Goal: Transaction & Acquisition: Purchase product/service

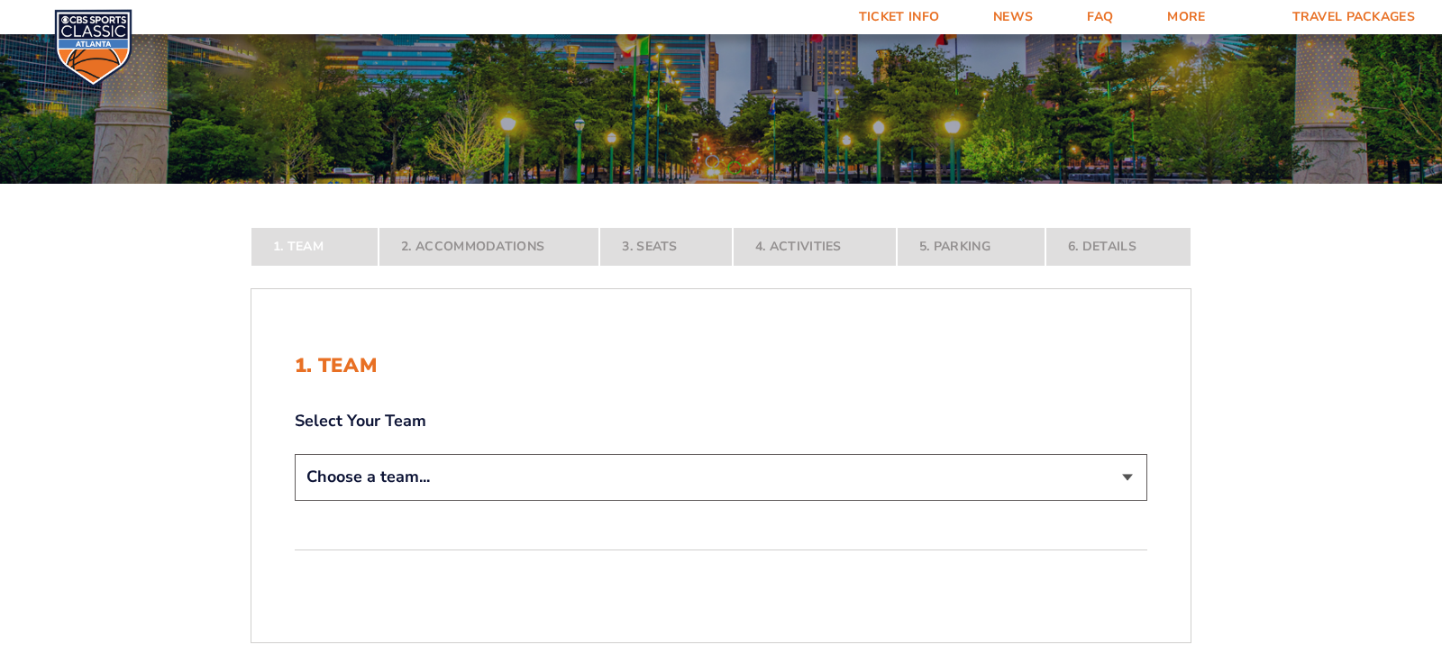
scroll to position [183, 0]
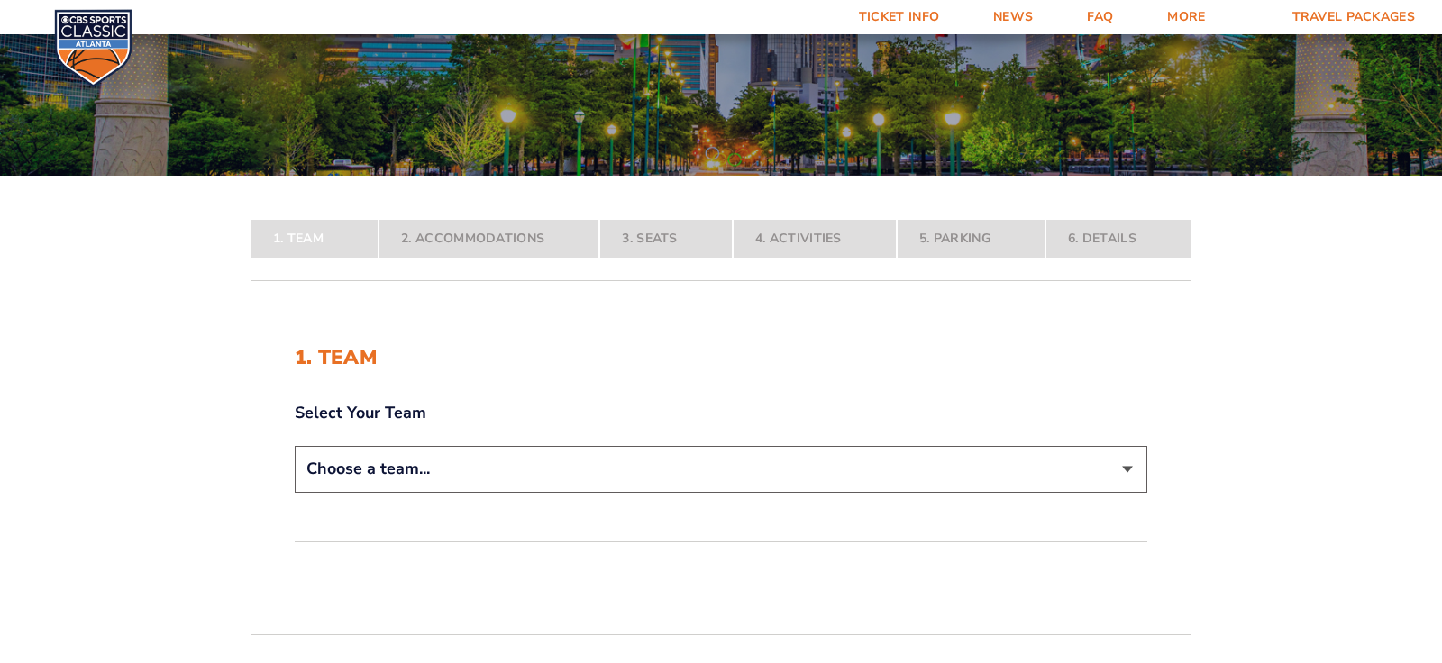
click at [1190, 613] on div "1. Team Select Your Team Choose a team... Kentucky Wildcats Ohio State Buckeyes…" at bounding box center [720, 458] width 939 height 310
select select "12956"
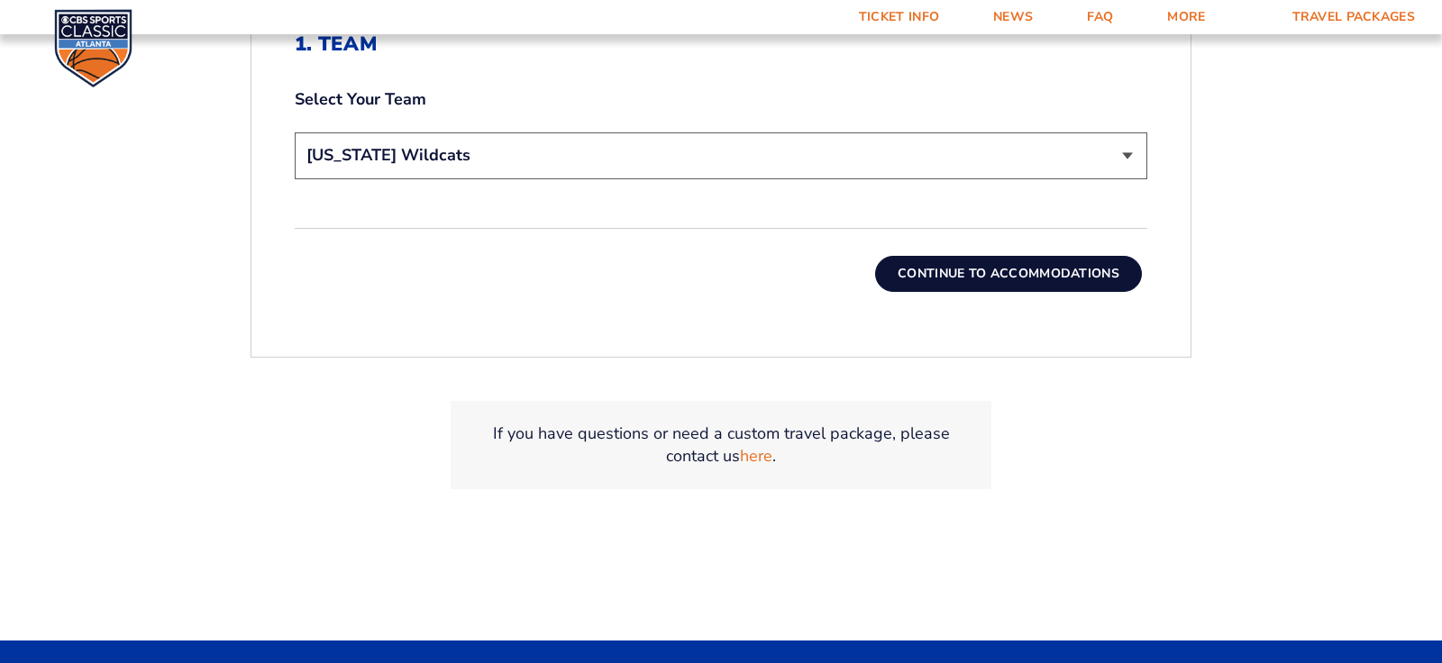
scroll to position [634, 0]
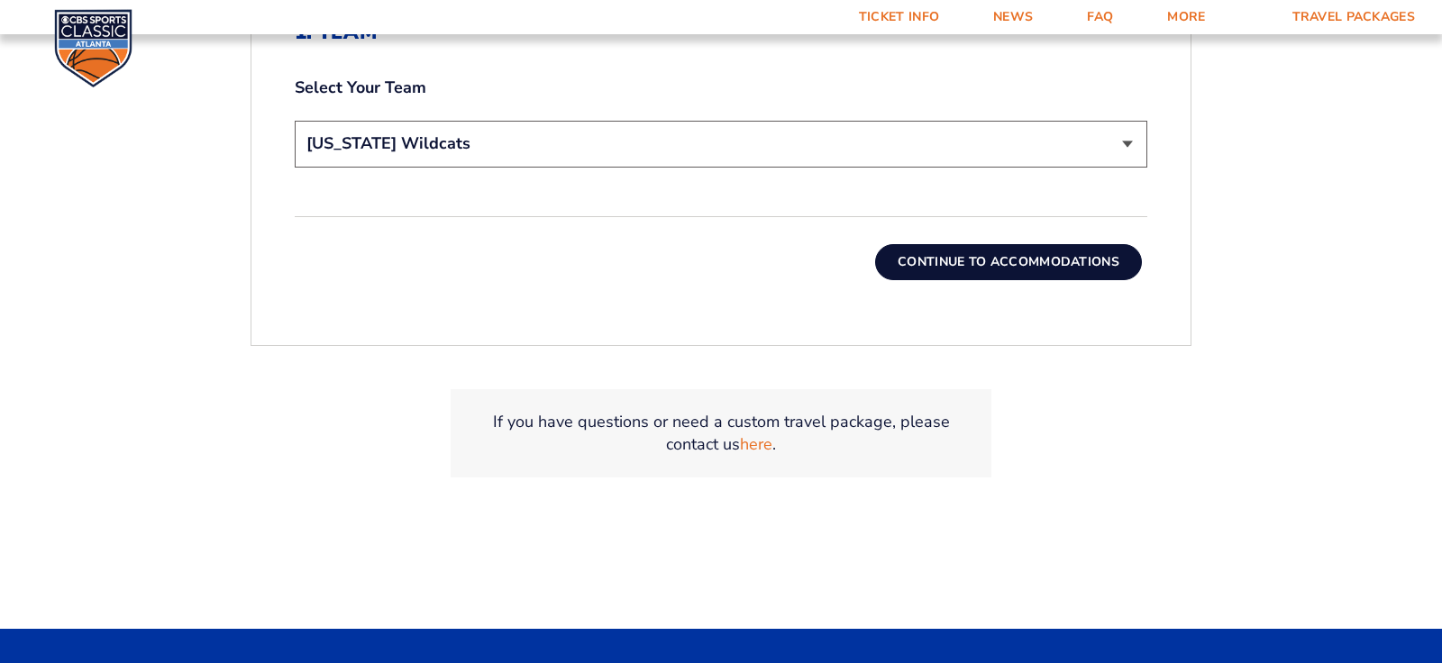
click at [1142, 280] on button "Continue To Accommodations" at bounding box center [1008, 262] width 267 height 36
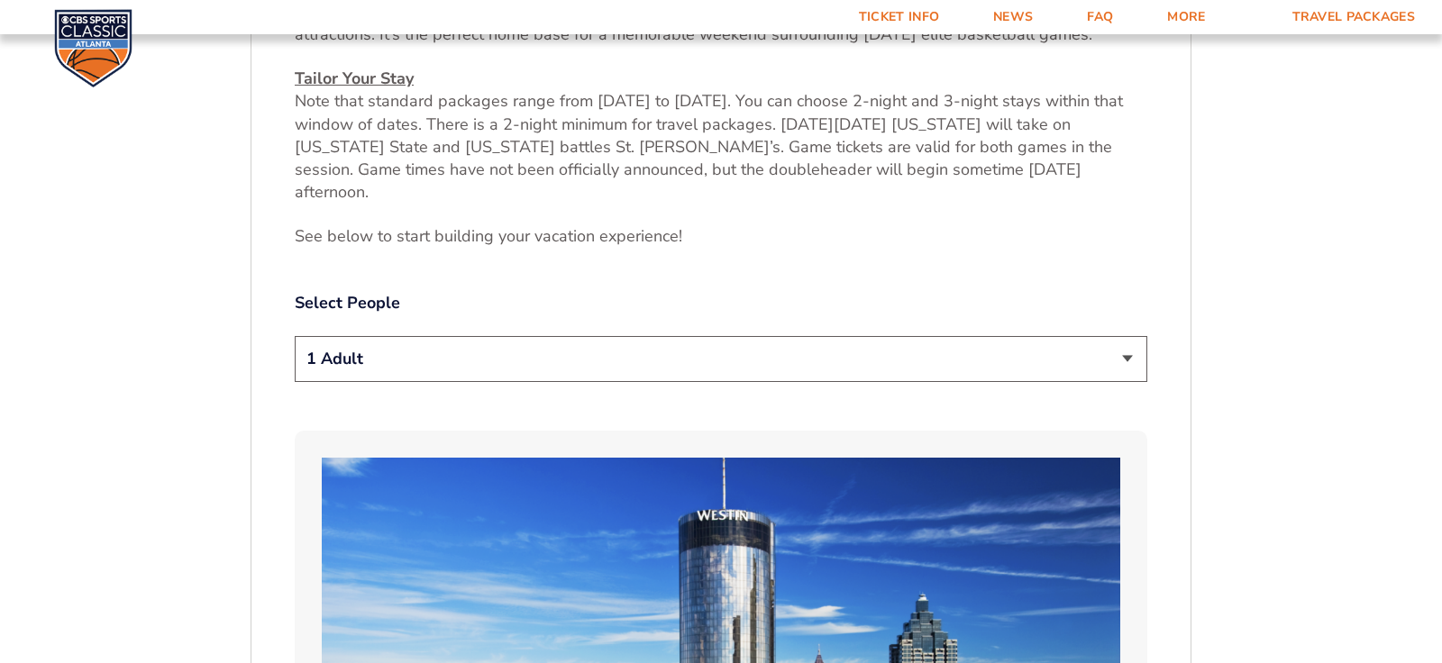
scroll to position [824, 0]
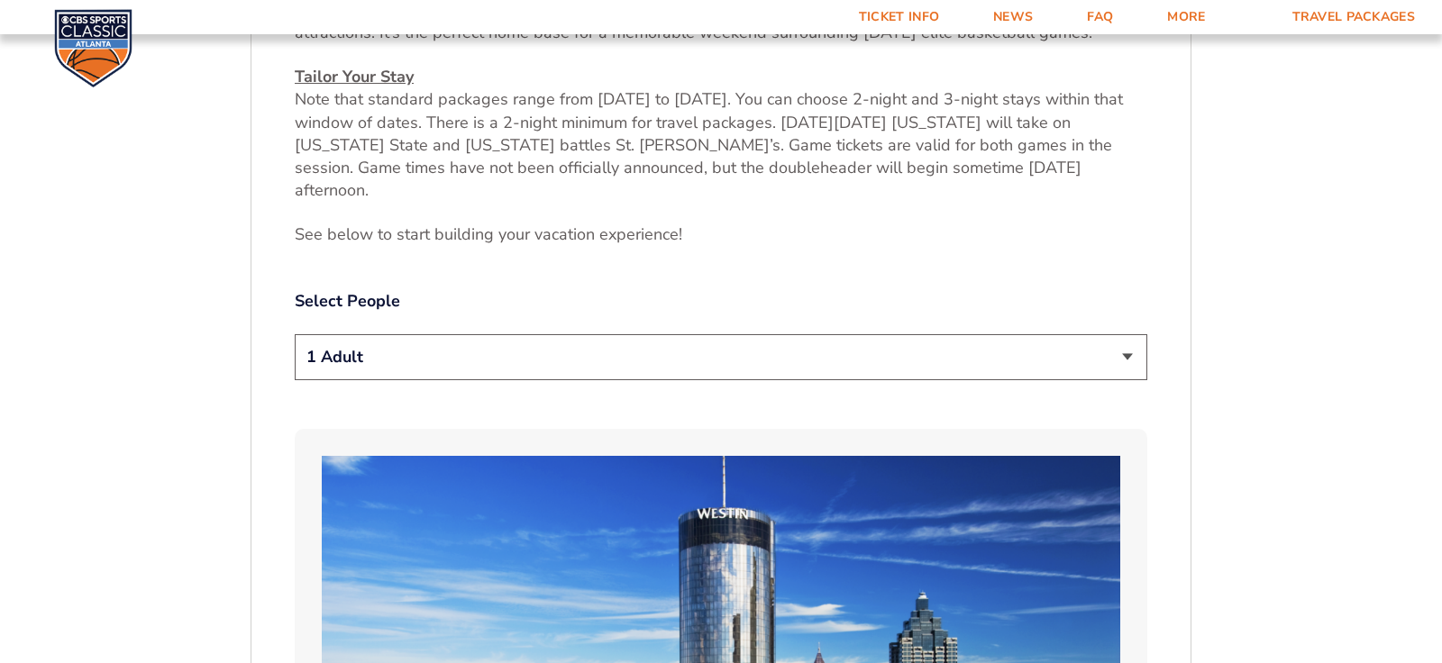
select select "2 Adults"
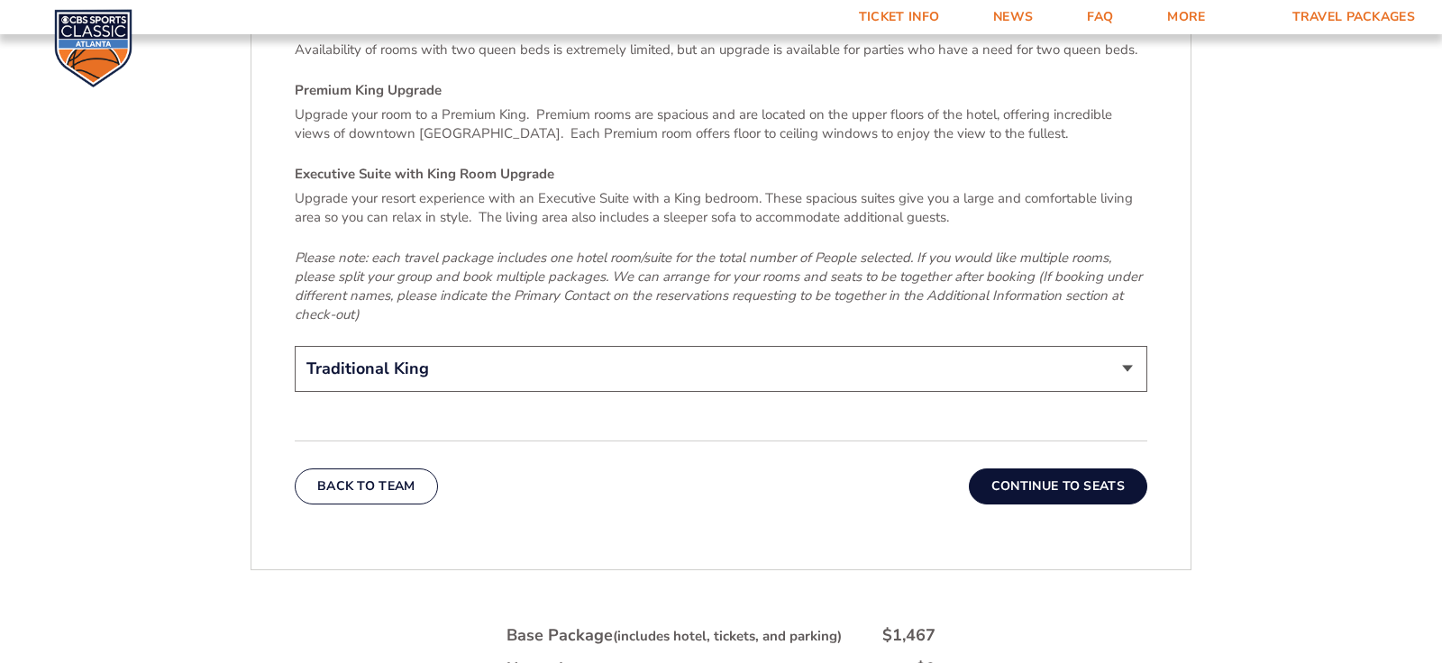
scroll to position [2814, 0]
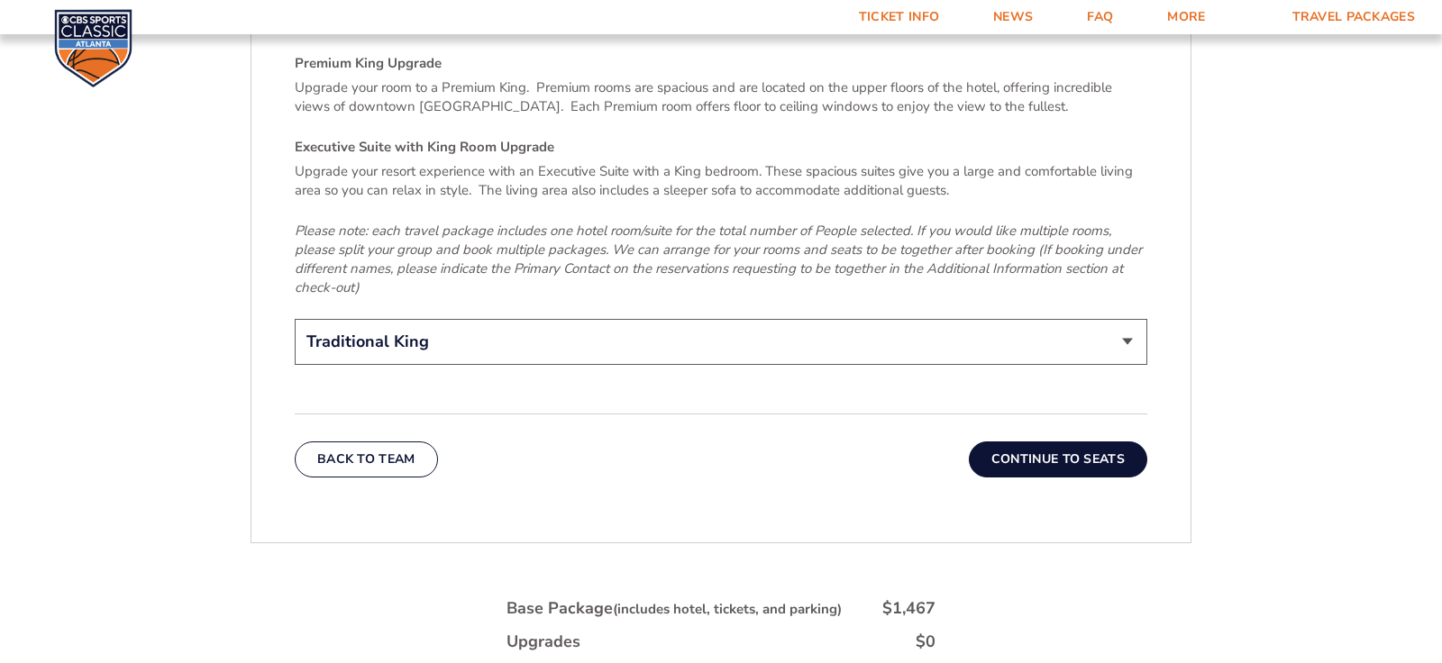
click at [441, 32] on p "Availability of rooms with two queen beds is extremely limited, but an upgrade …" at bounding box center [721, 23] width 852 height 19
click at [812, 360] on div "Select A Room Type Traditional King A base package includes a traditional king …" at bounding box center [721, 114] width 852 height 509
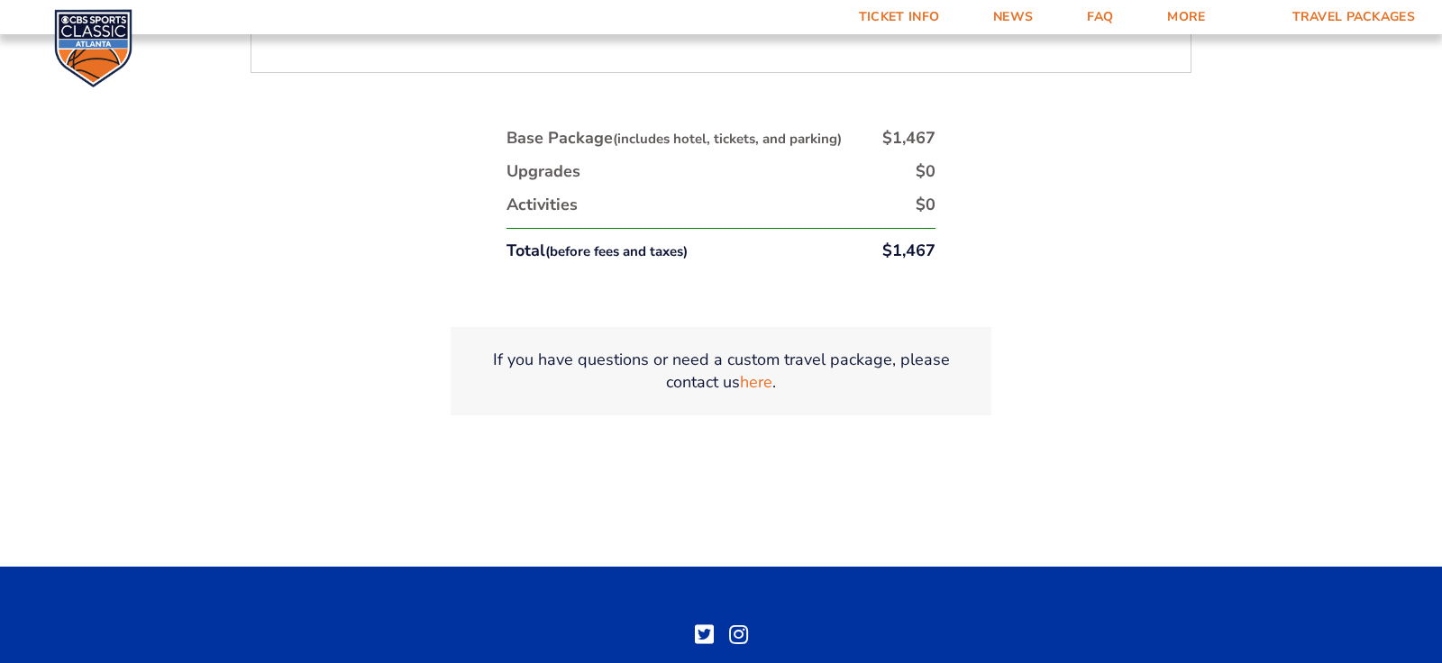
scroll to position [3286, 0]
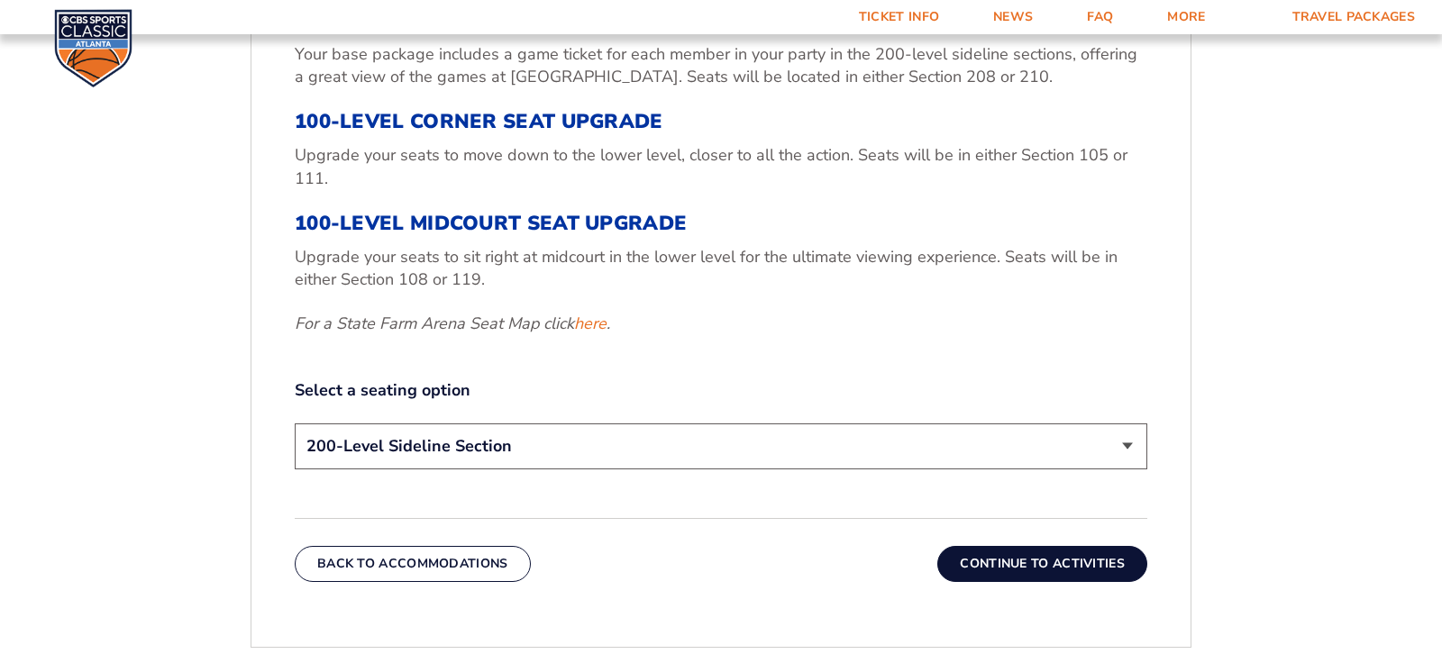
scroll to position [705, 0]
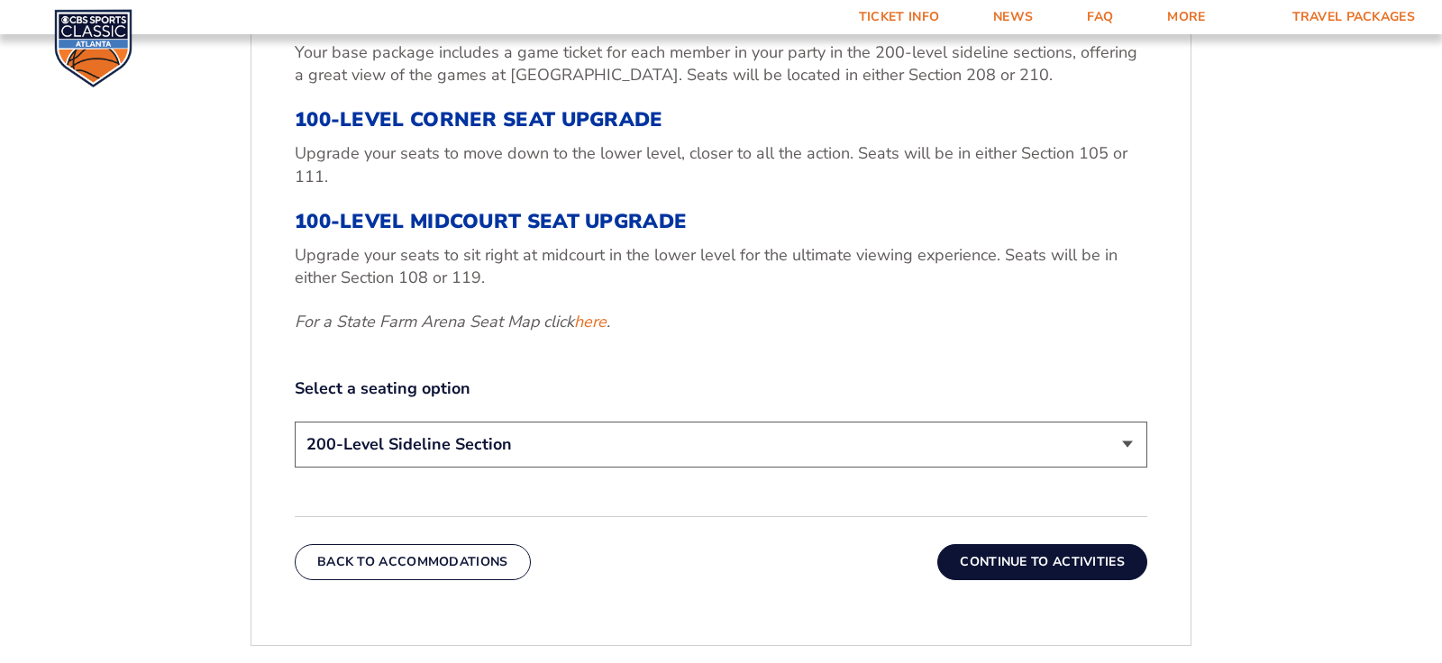
select select "100-Level Corner Seat Upgrade"
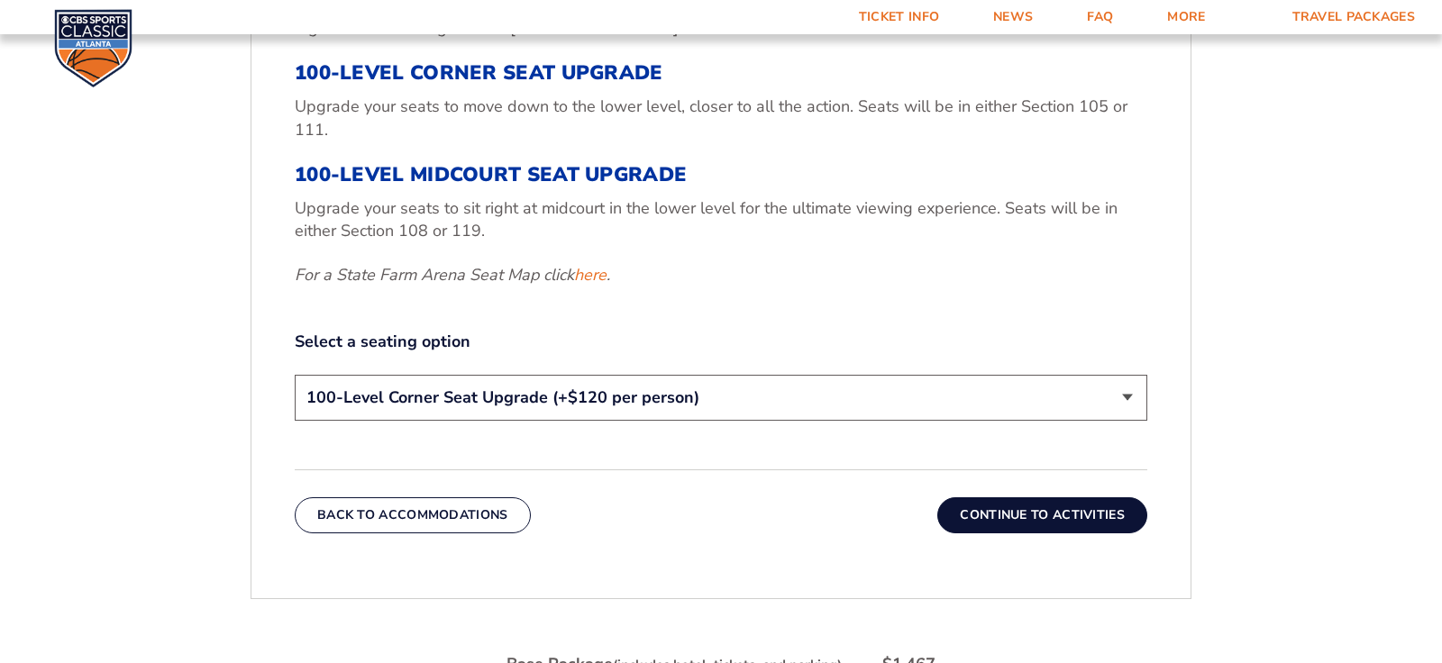
scroll to position [753, 0]
click at [805, 351] on label "Select a seating option" at bounding box center [721, 340] width 852 height 23
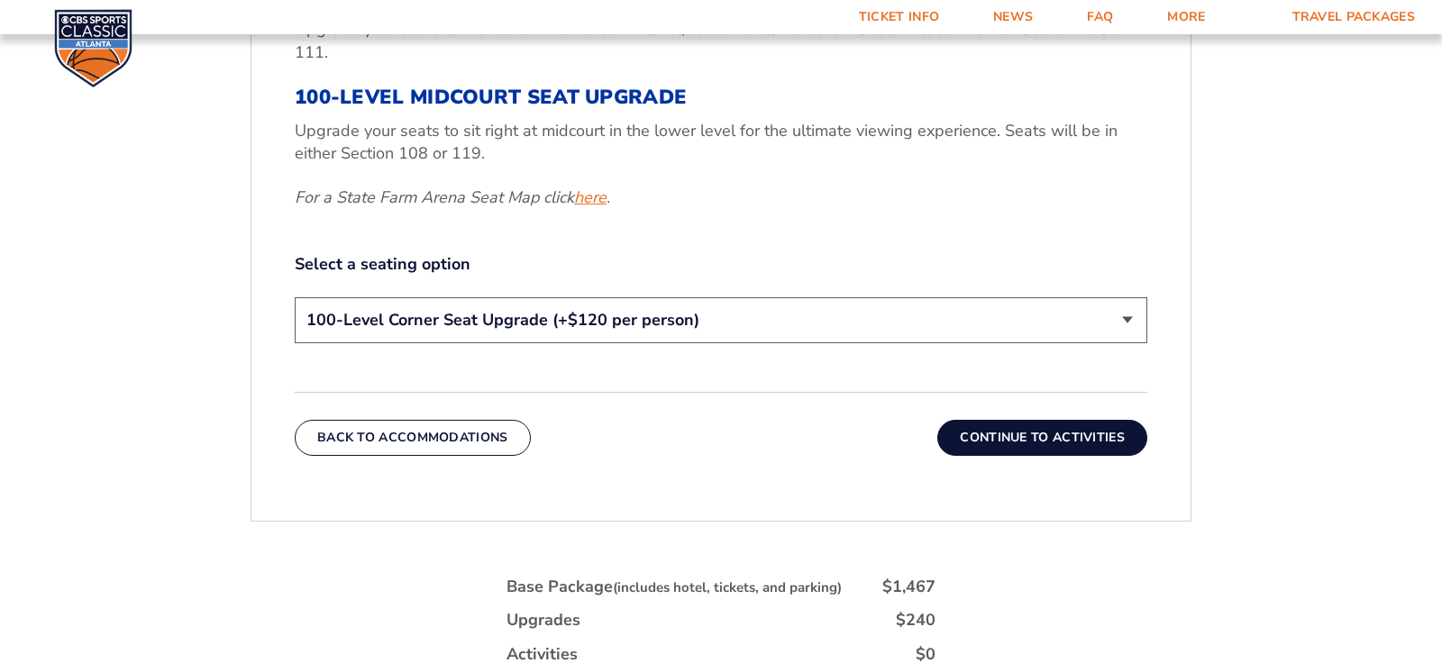
click at [574, 209] on link "here" at bounding box center [590, 198] width 32 height 23
click at [1147, 456] on button "Continue To Activities" at bounding box center [1042, 438] width 210 height 36
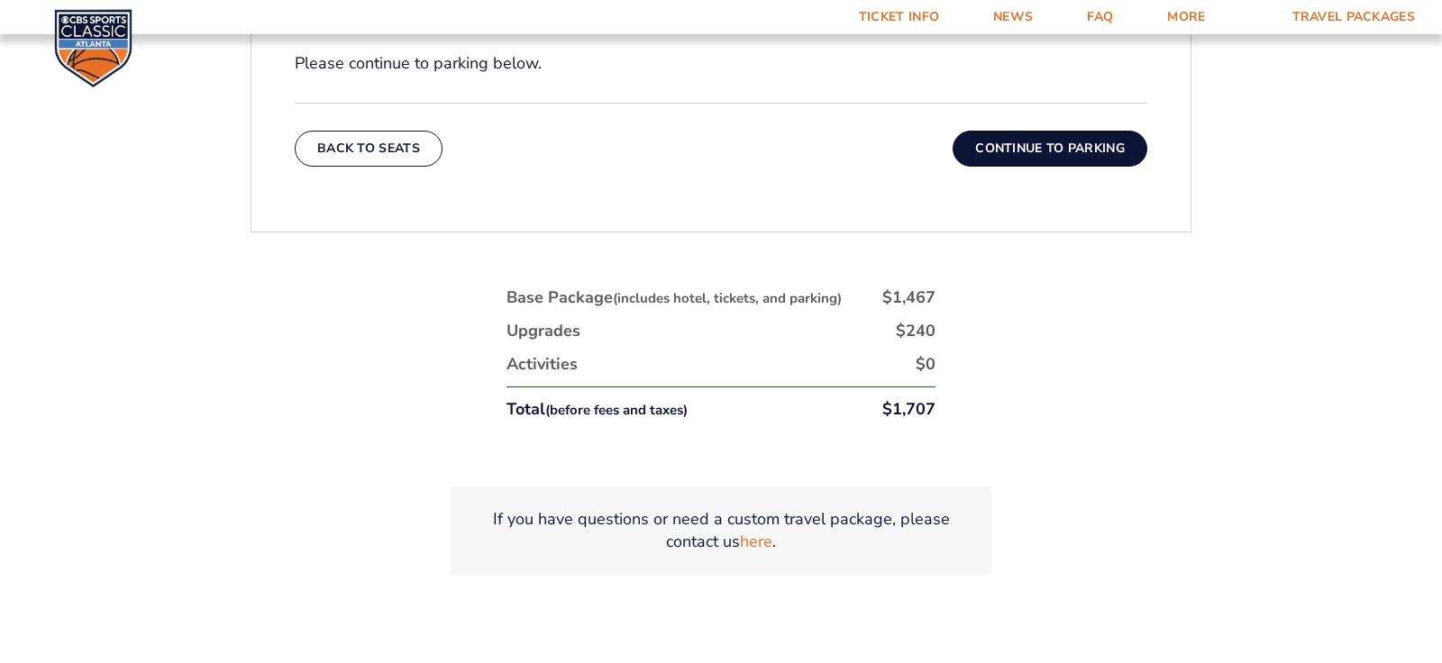
scroll to position [908, 0]
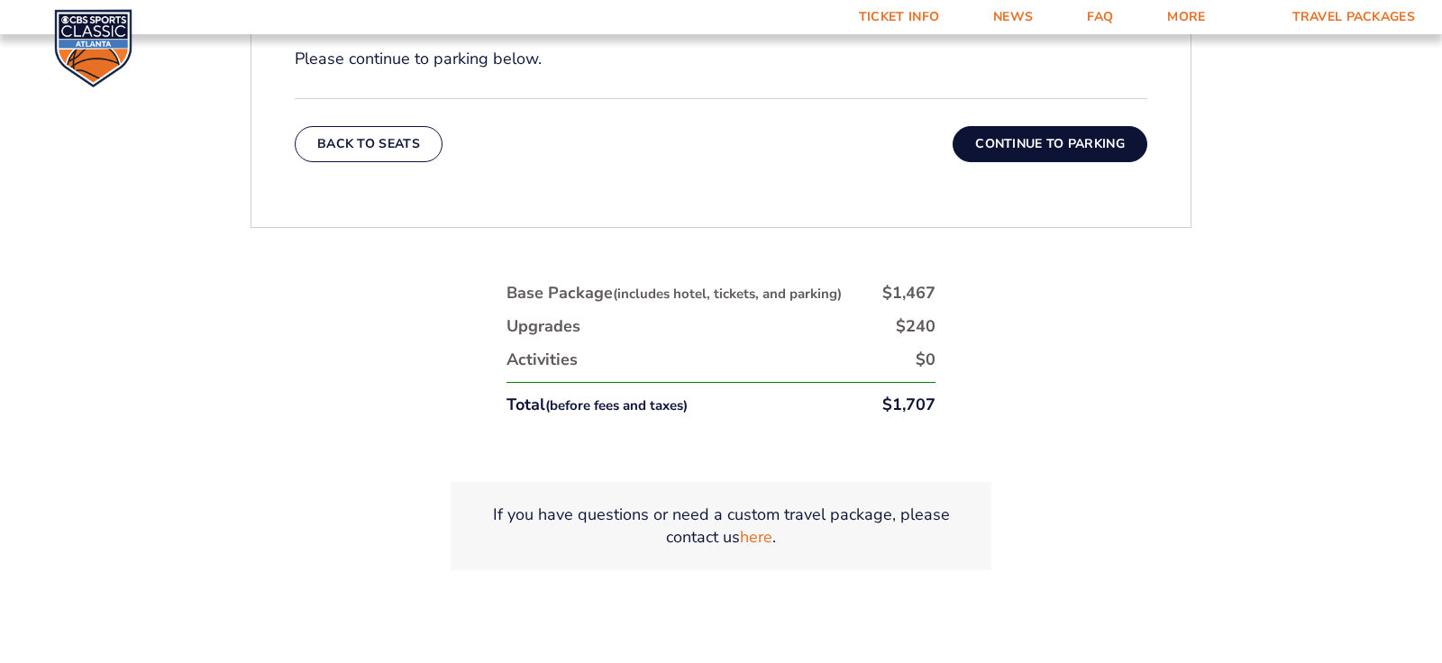
click at [1147, 162] on button "Continue To Parking" at bounding box center [1049, 144] width 195 height 36
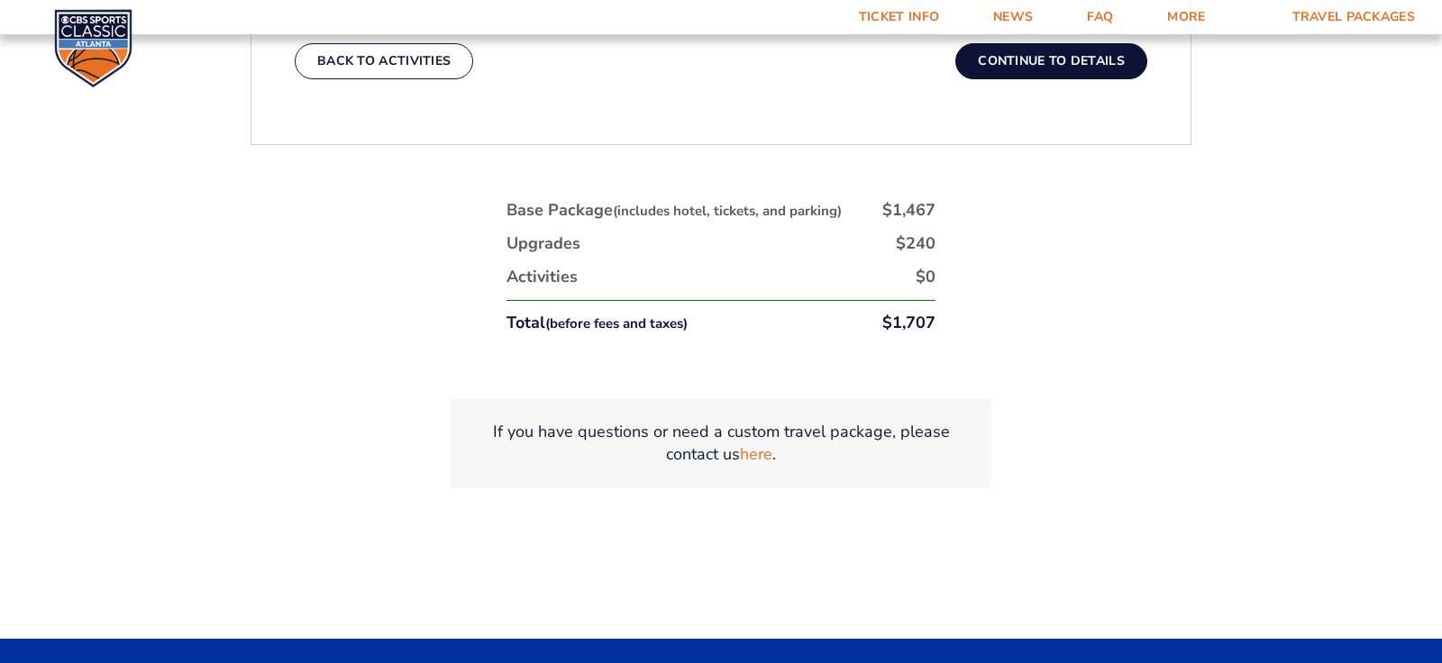
scroll to position [876, 0]
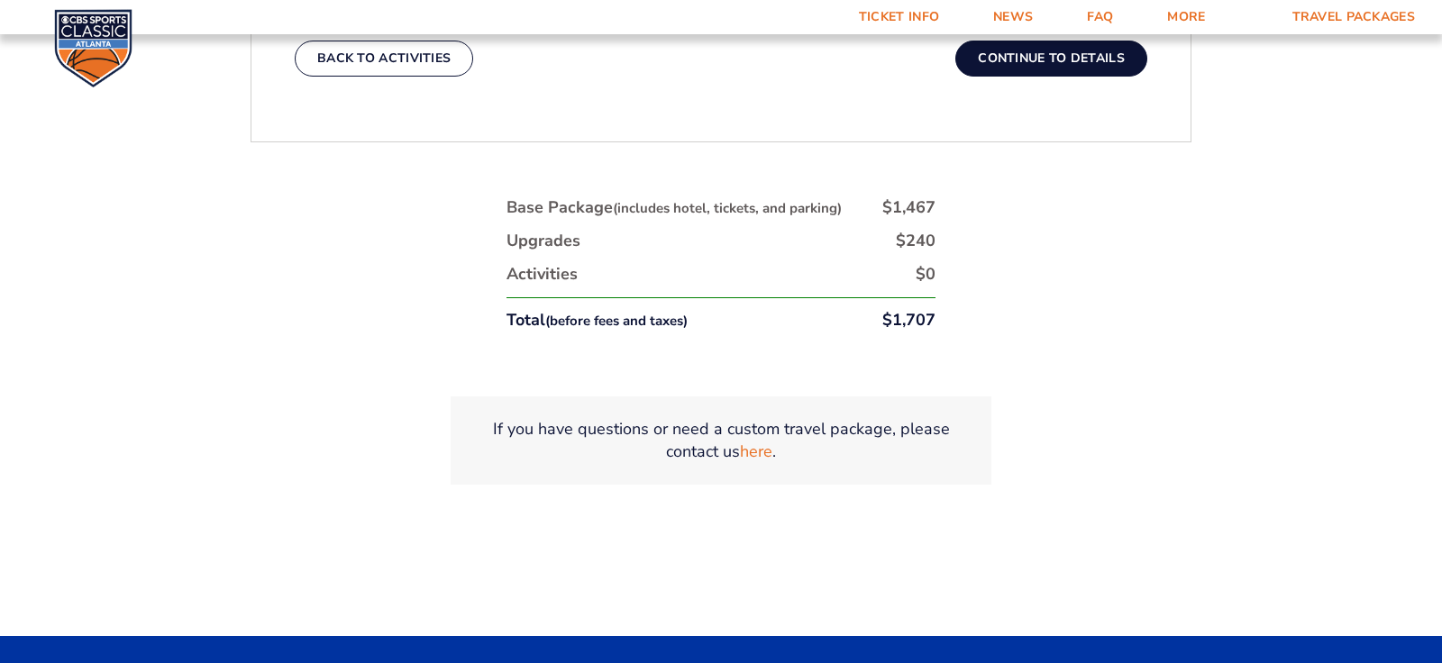
click at [1147, 77] on button "Continue To Details" at bounding box center [1051, 59] width 192 height 36
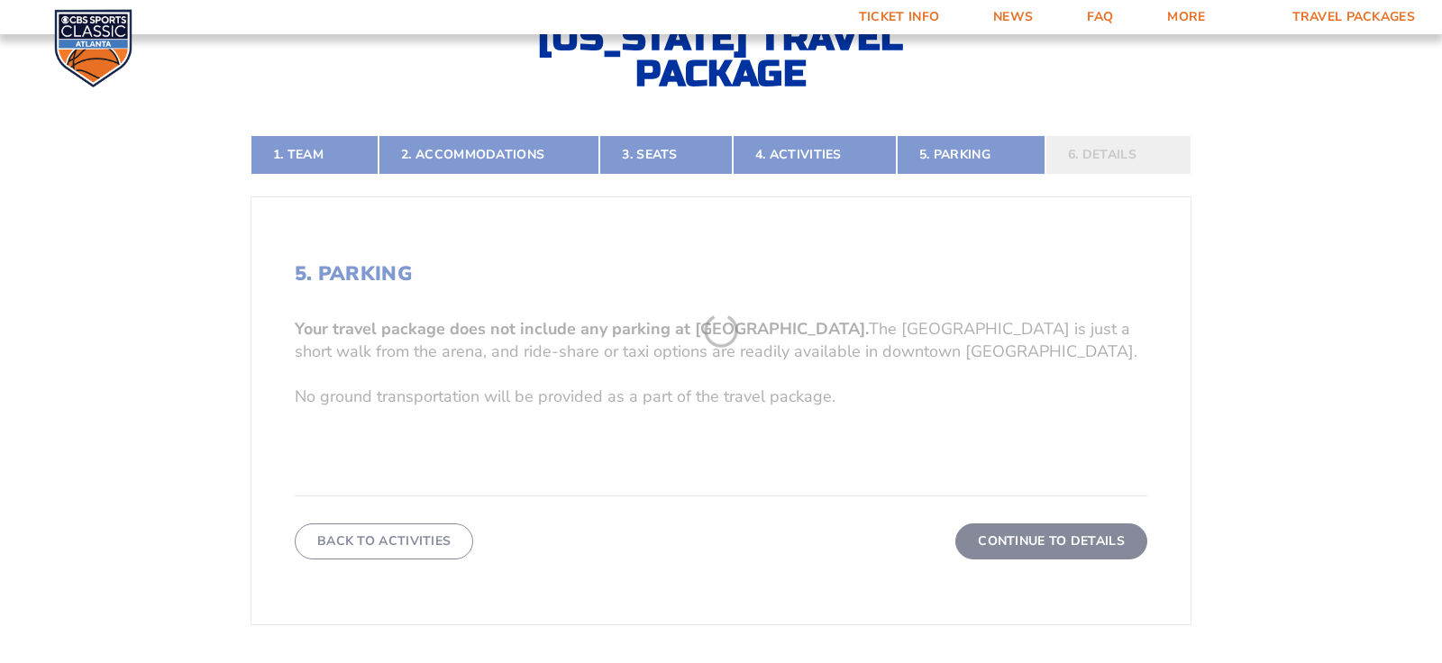
scroll to position [352, 0]
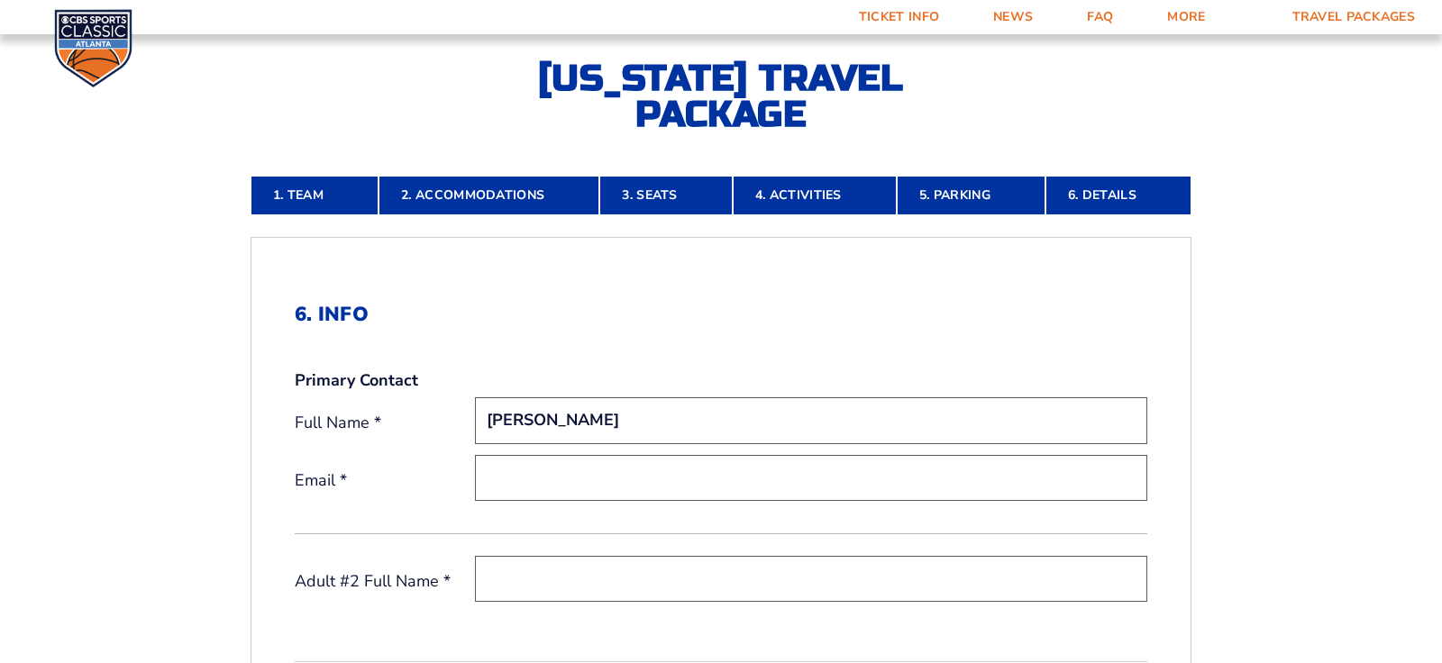
type input "David Waits"
type input "d.waits@me.com"
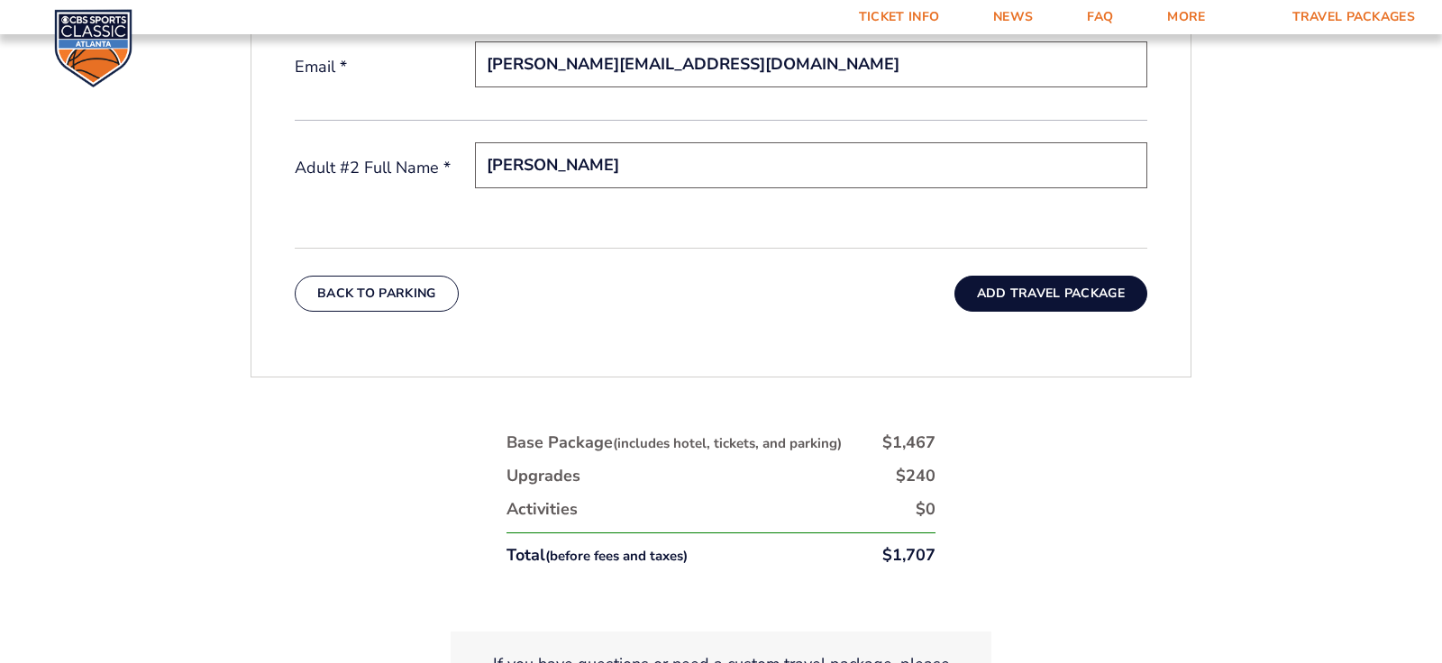
type input "Sheila Waits"
click at [1147, 312] on button "Add Travel Package" at bounding box center [1050, 294] width 193 height 36
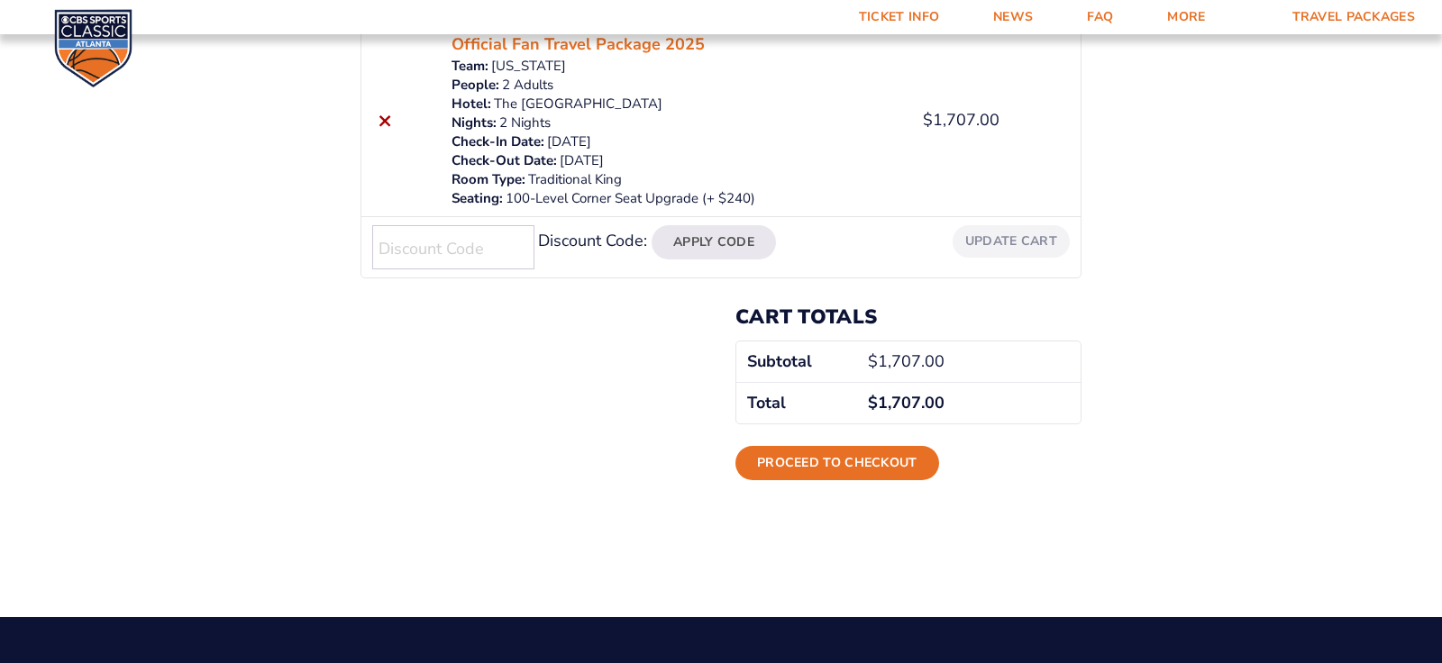
scroll to position [414, 0]
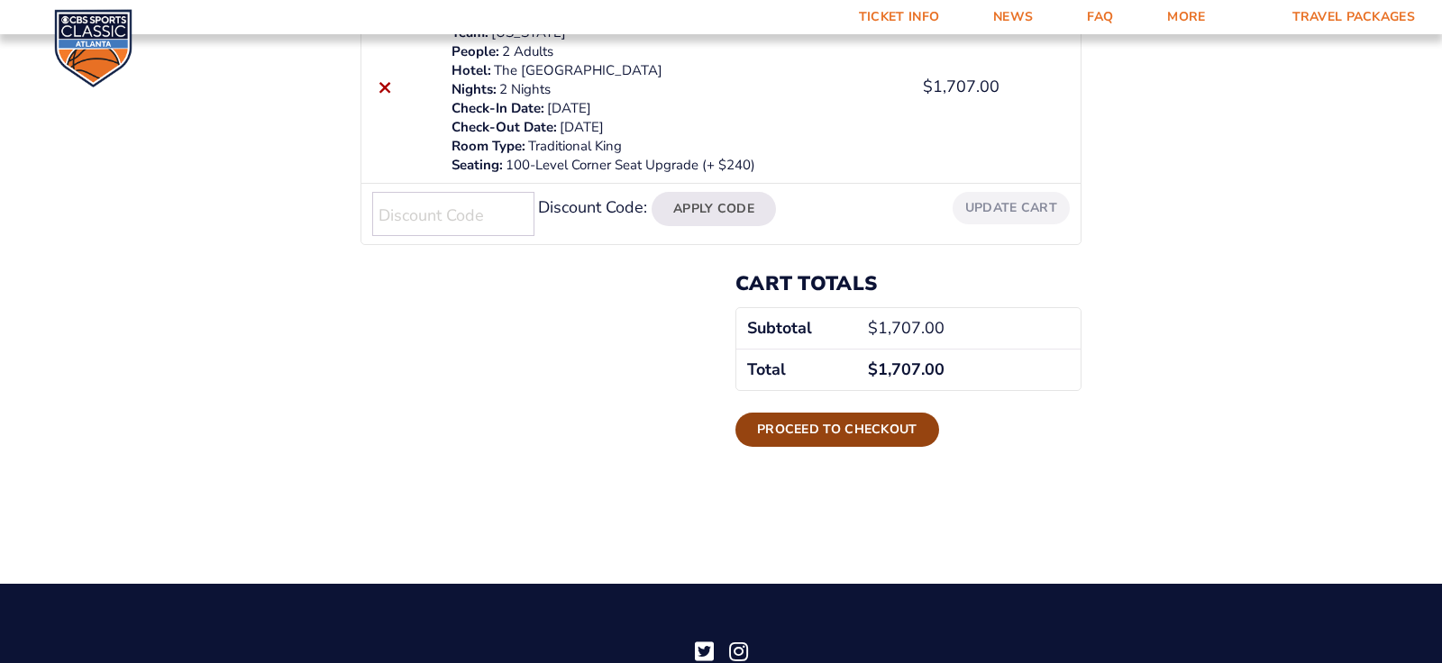
click at [828, 447] on link "Proceed to checkout" at bounding box center [837, 430] width 204 height 34
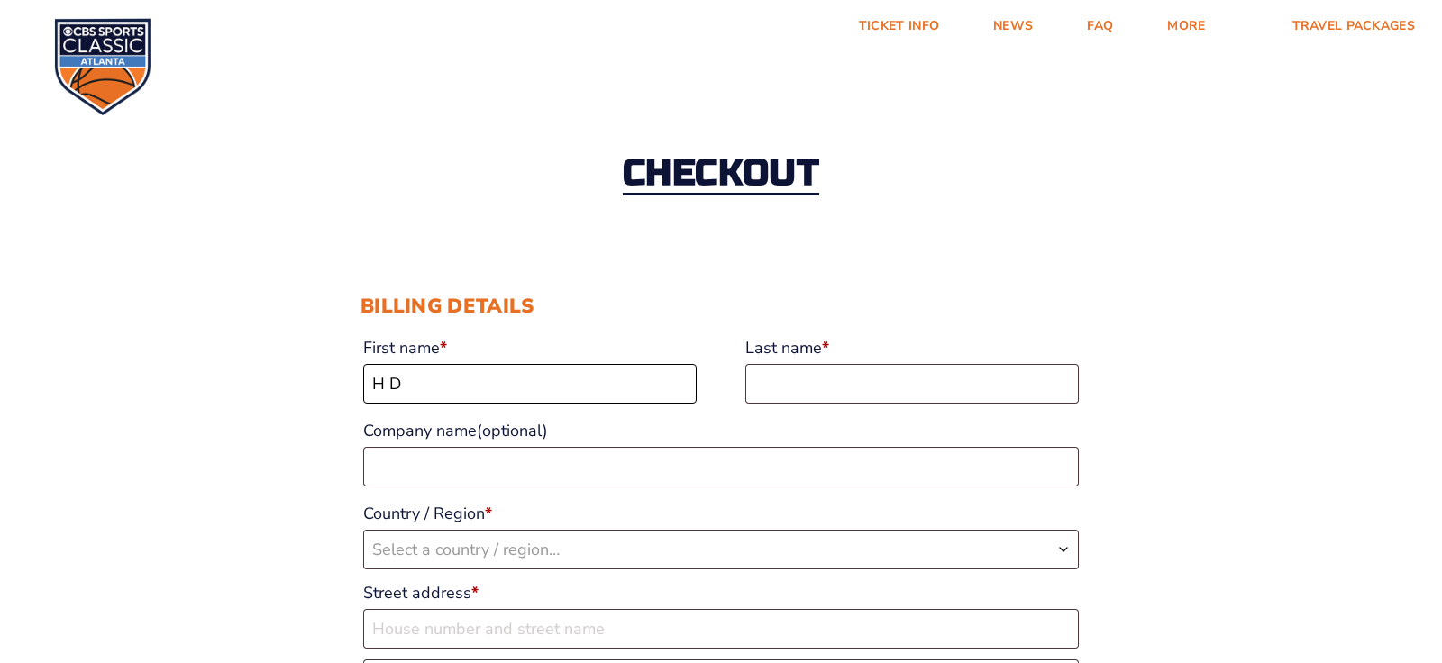
type input "H D"
type input "Waits"
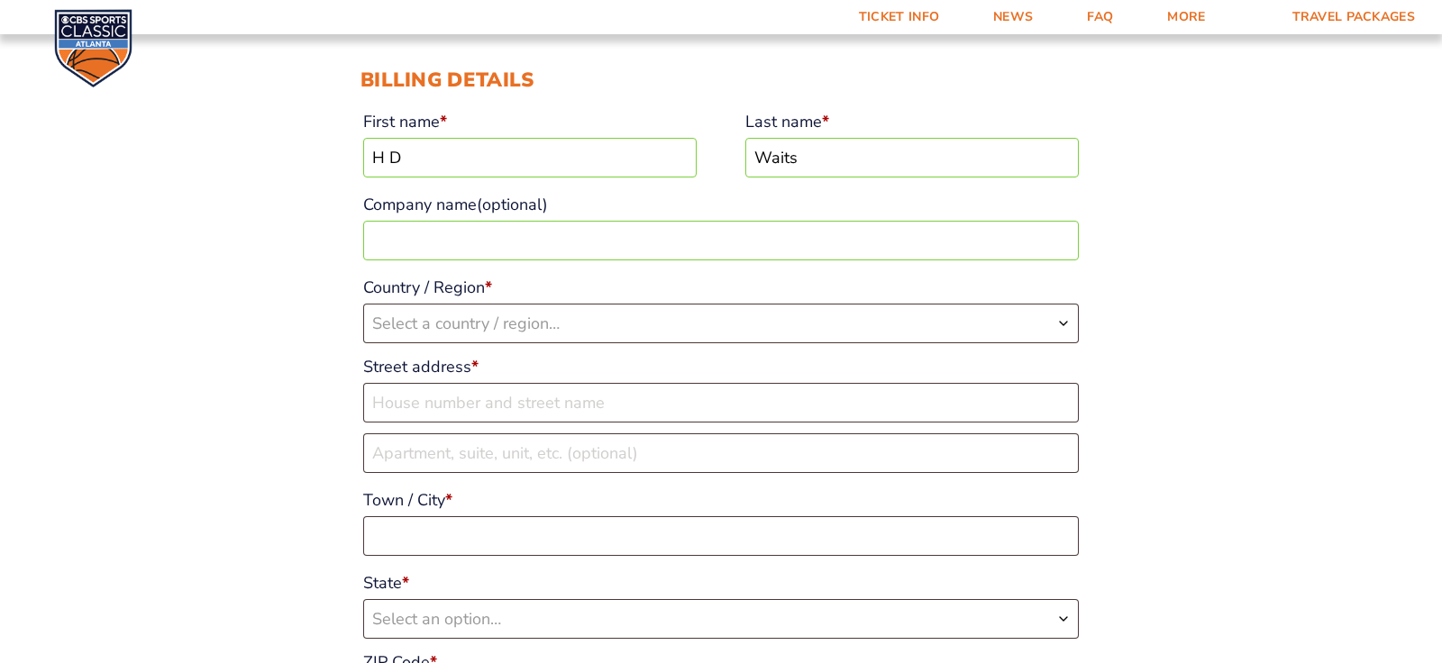
scroll to position [237, 0]
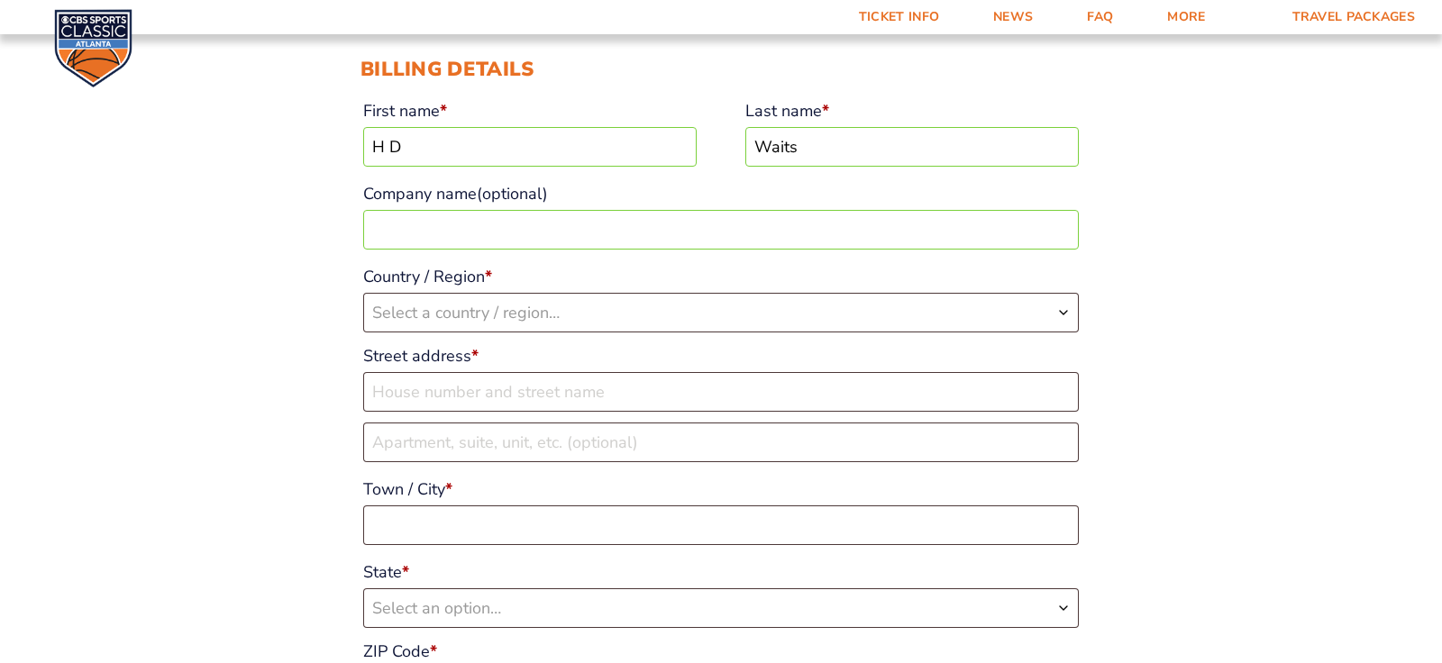
click at [1070, 320] on b "Country / Region" at bounding box center [1063, 312] width 14 height 14
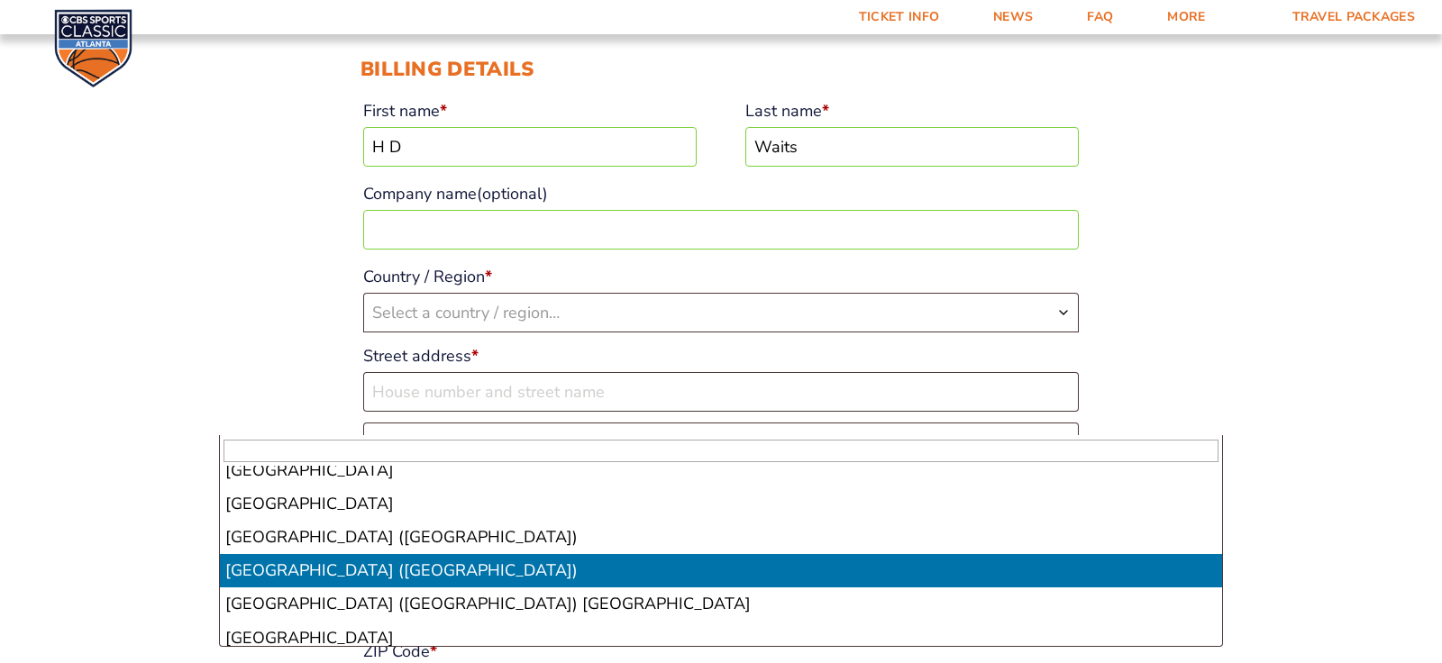
scroll to position [7758, 0]
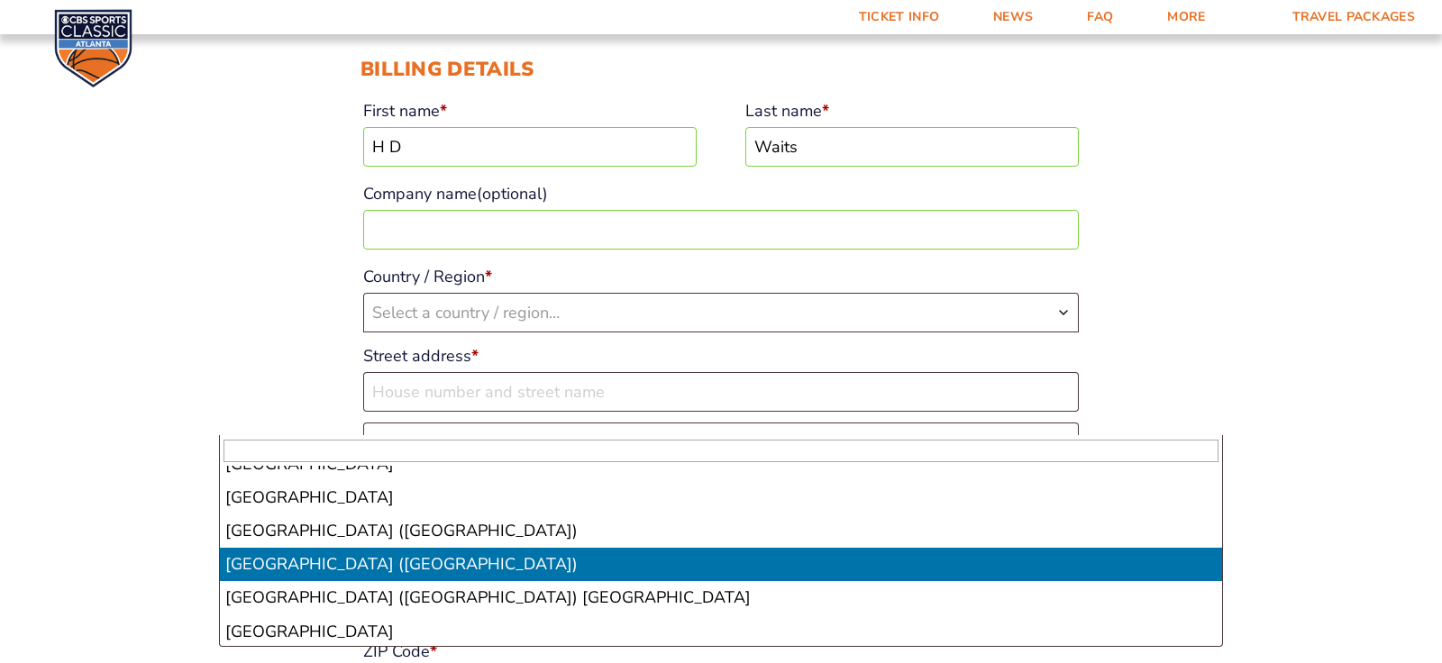
select select "US"
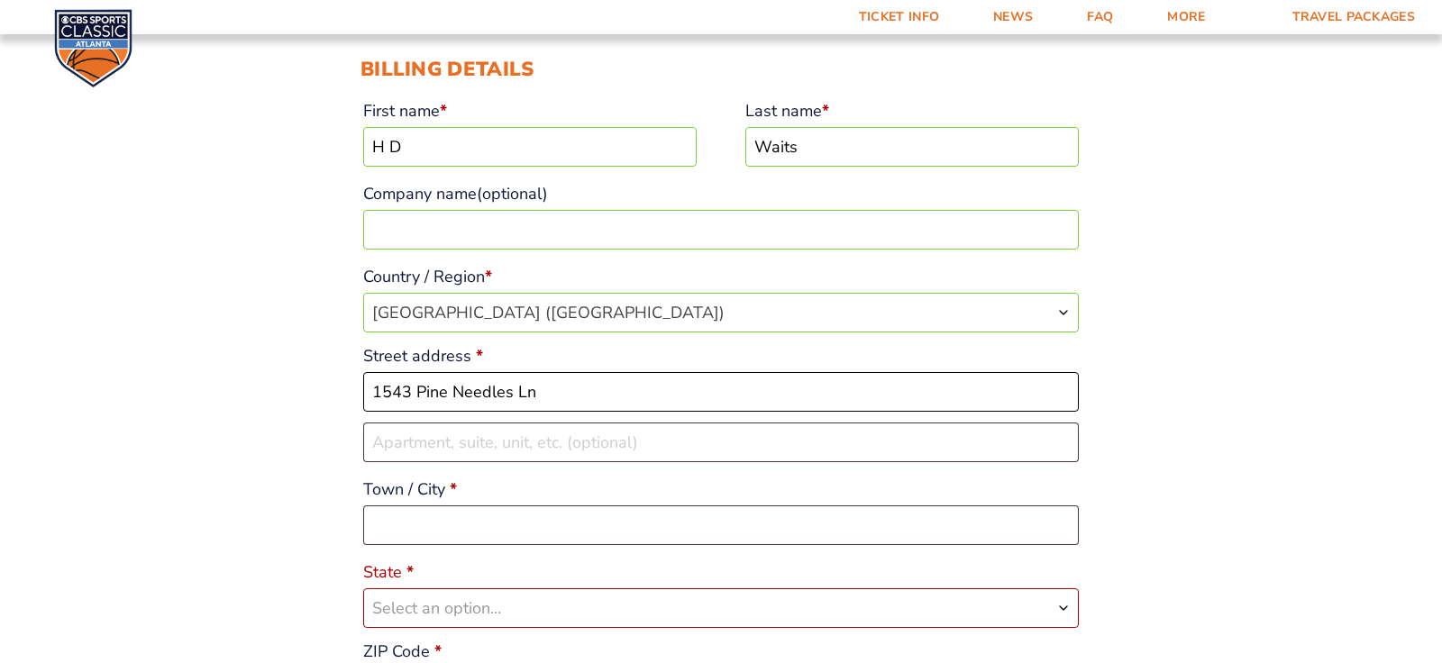
type input "1543 Pine Needles Ln"
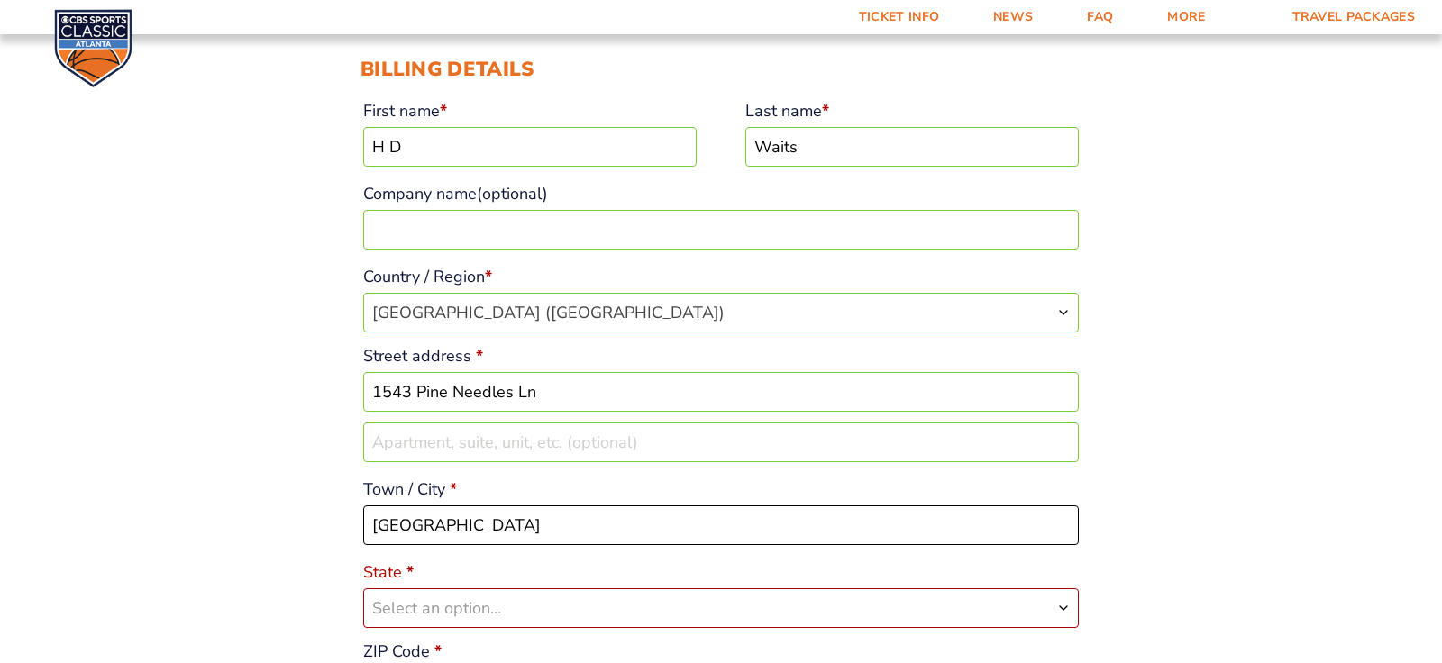
type input "Lexington"
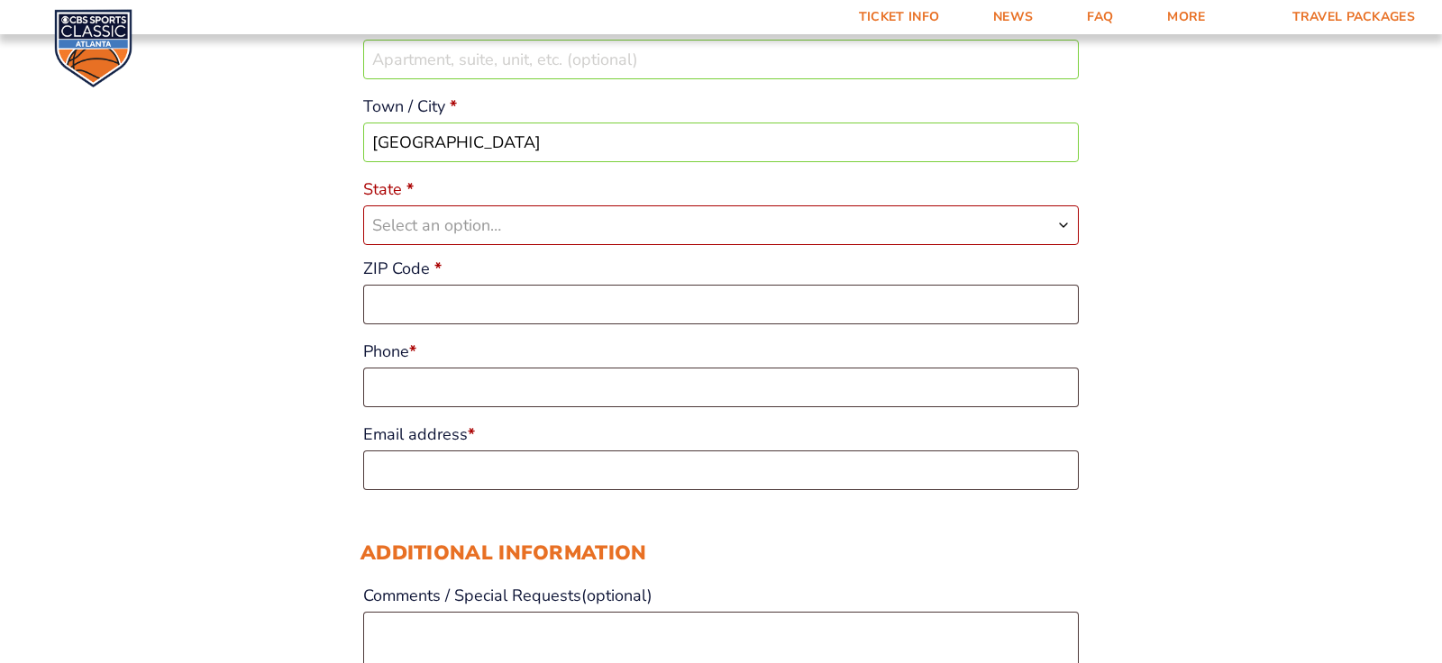
click at [372, 236] on span "Select an option…" at bounding box center [436, 225] width 129 height 22
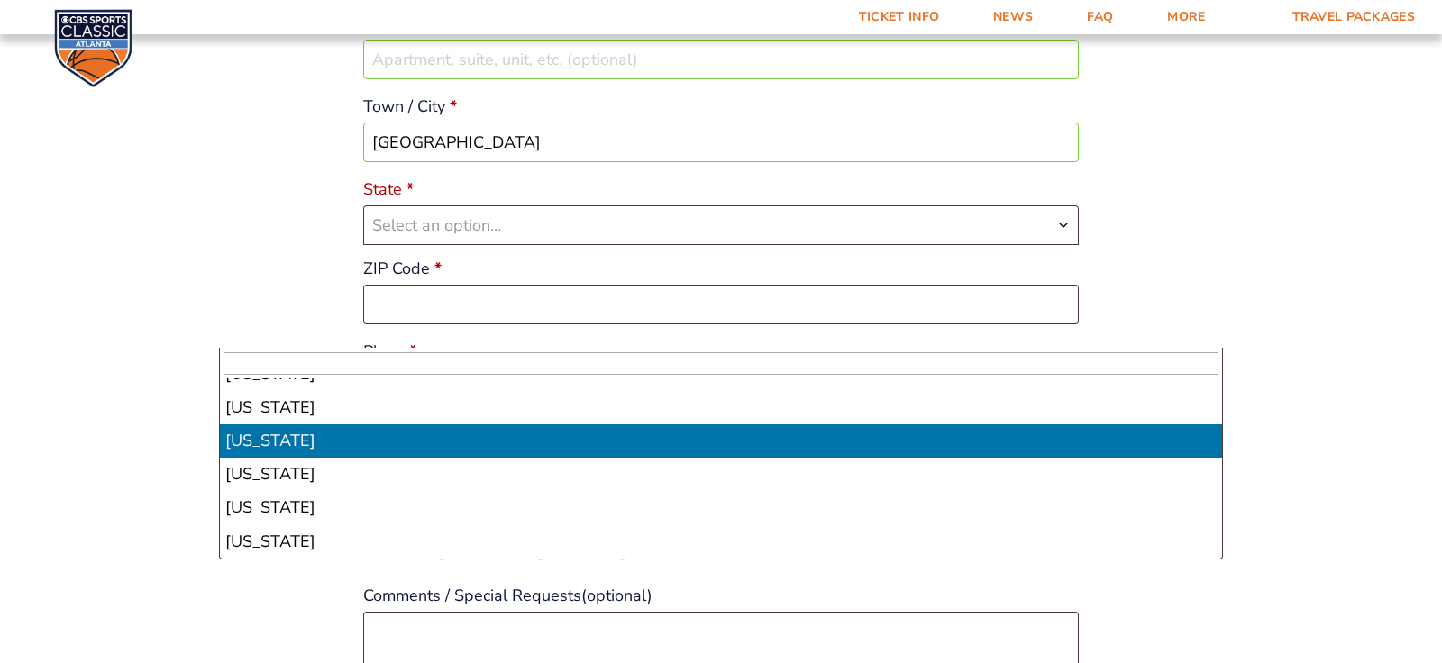
scroll to position [440, 0]
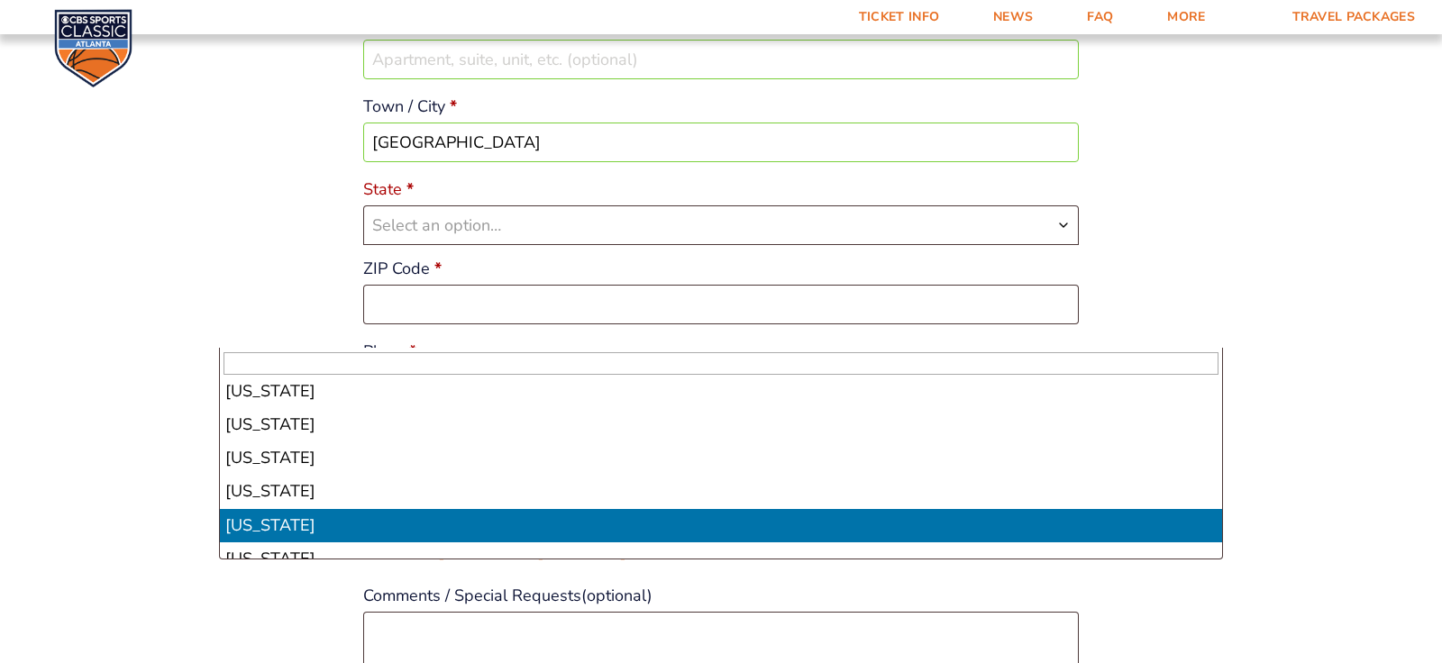
select select "KY"
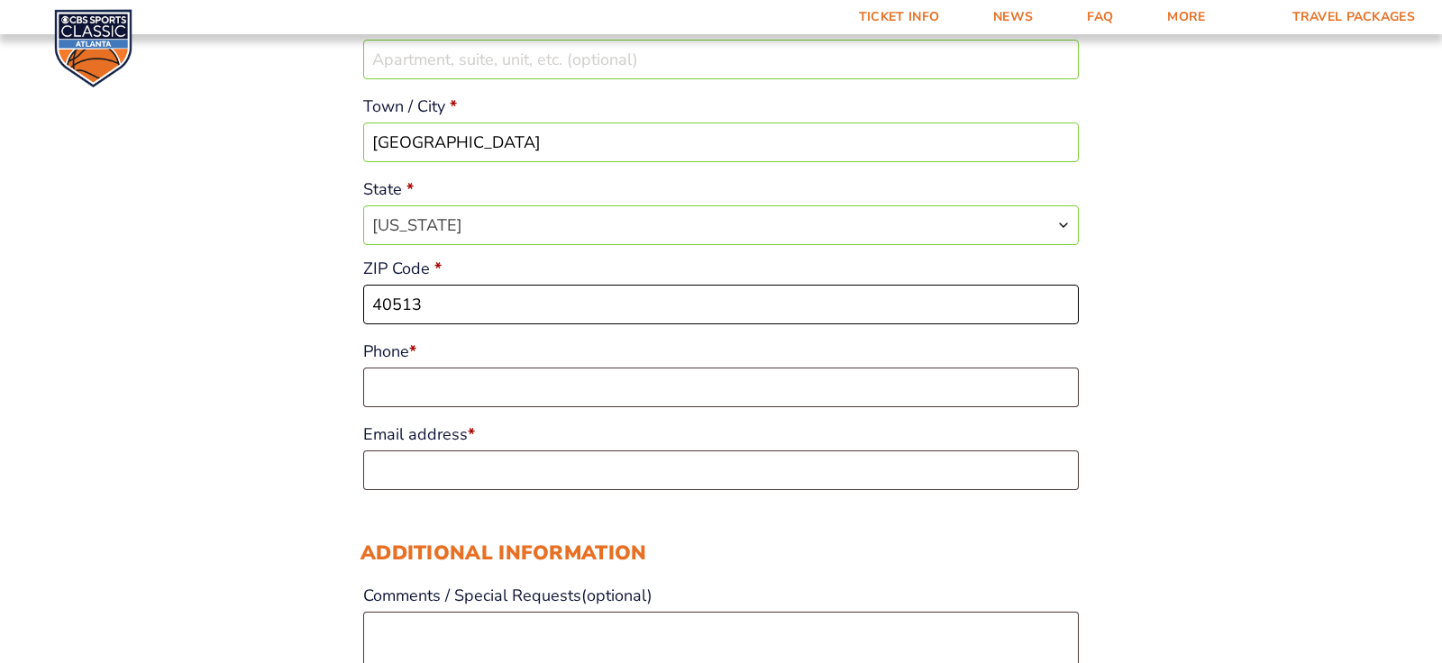
type input "40513"
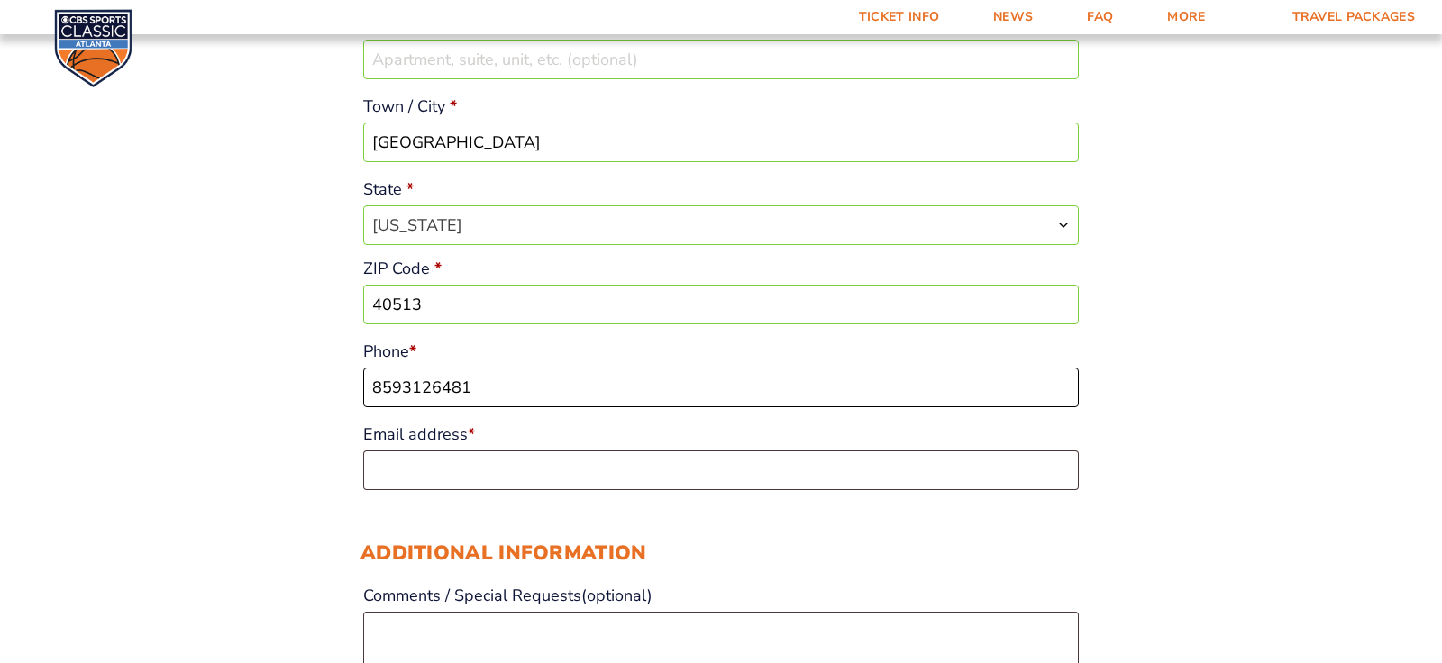
type input "8593126481"
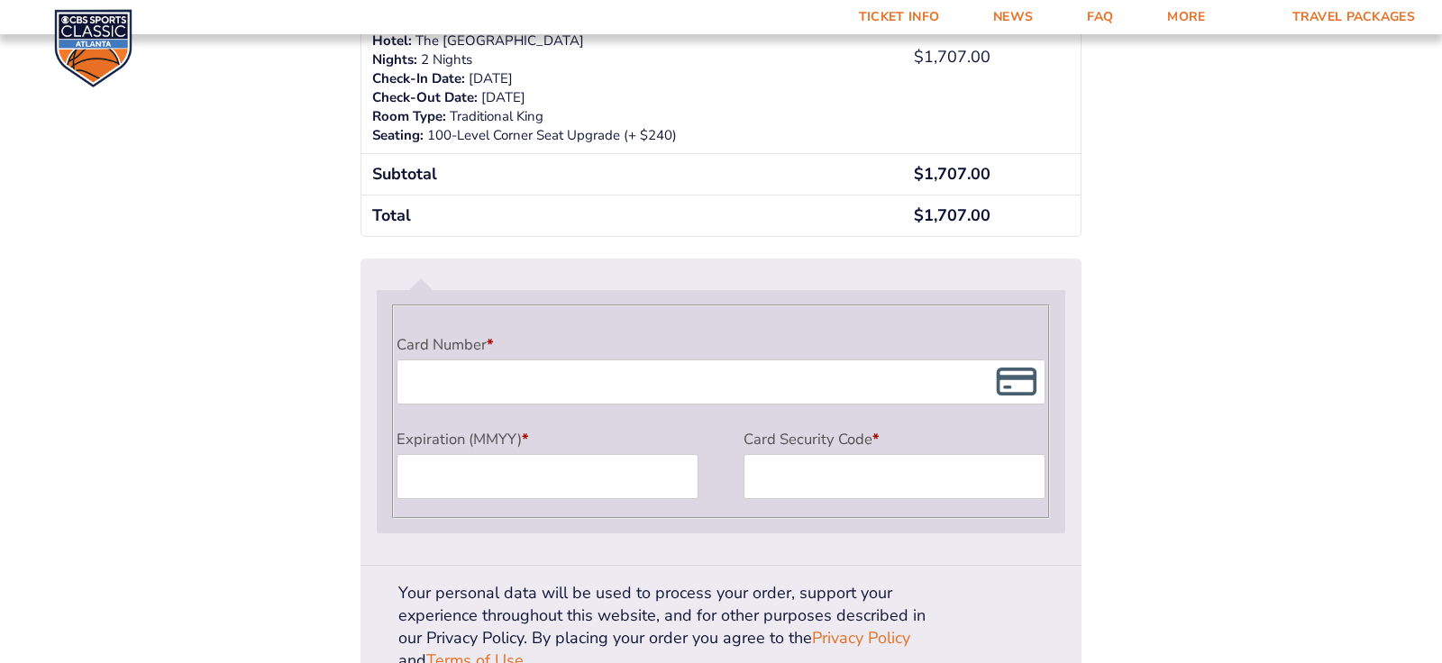
scroll to position [1455, 0]
type input "d.waits@me.com"
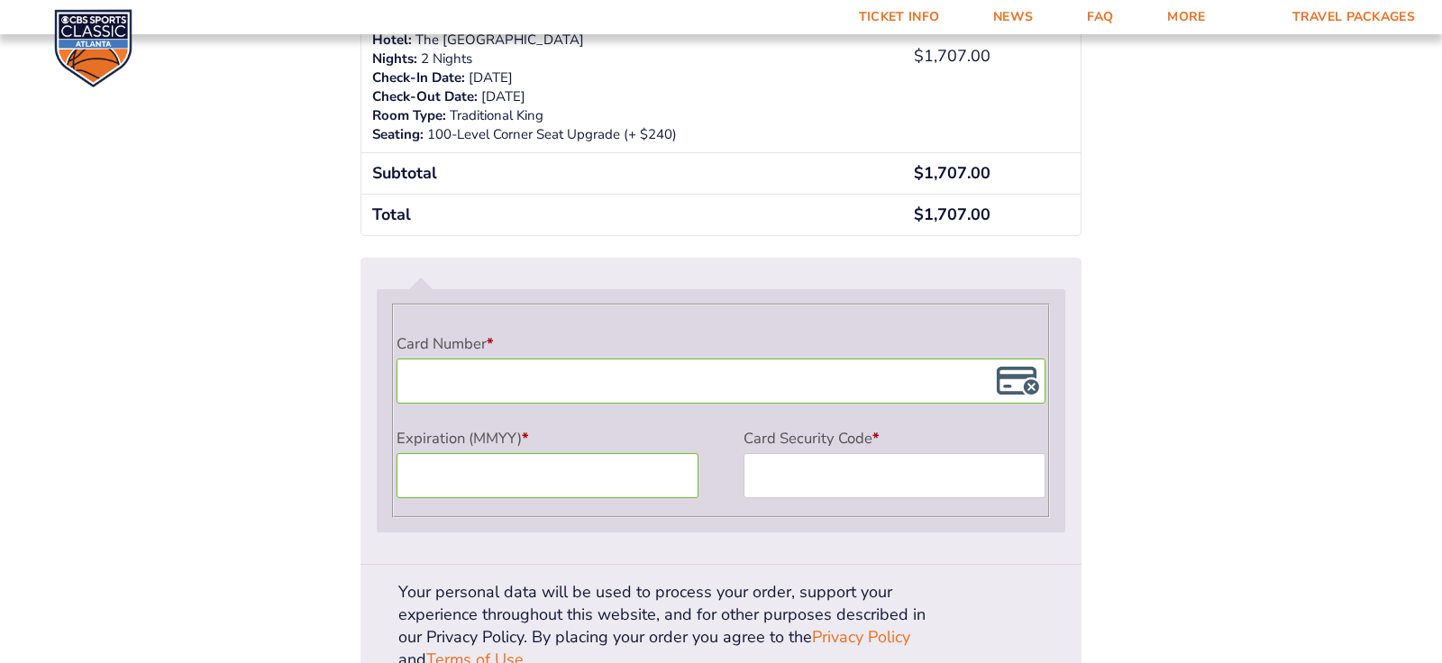
click at [760, 495] on iframe "Payment Info" at bounding box center [900, 476] width 296 height 38
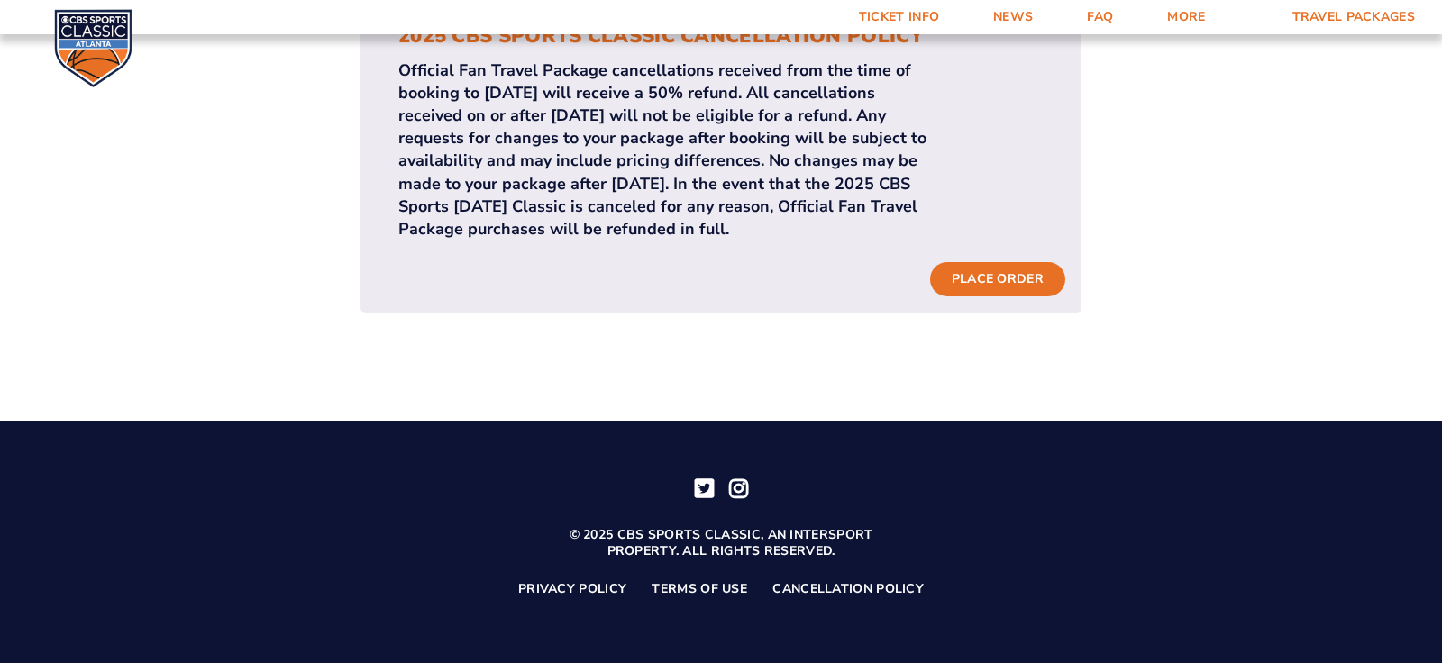
scroll to position [2090, 0]
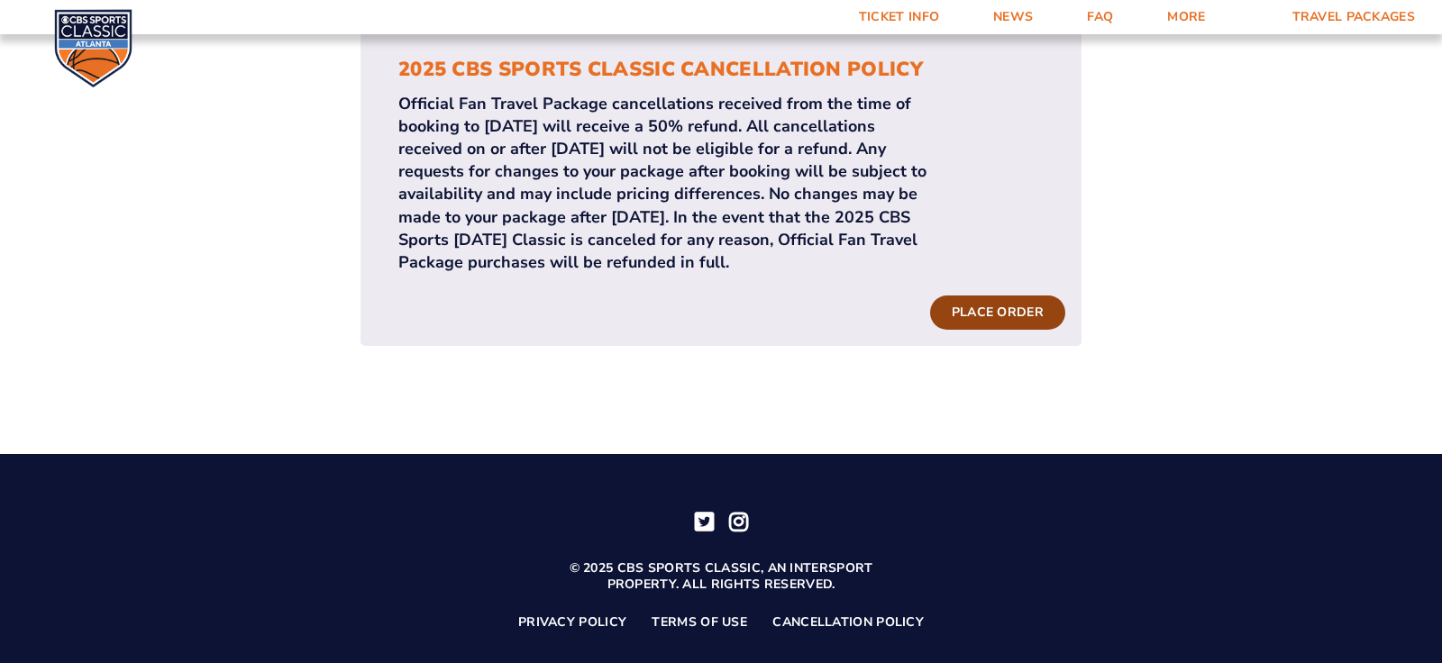
click at [1065, 296] on button "Place order" at bounding box center [997, 313] width 135 height 34
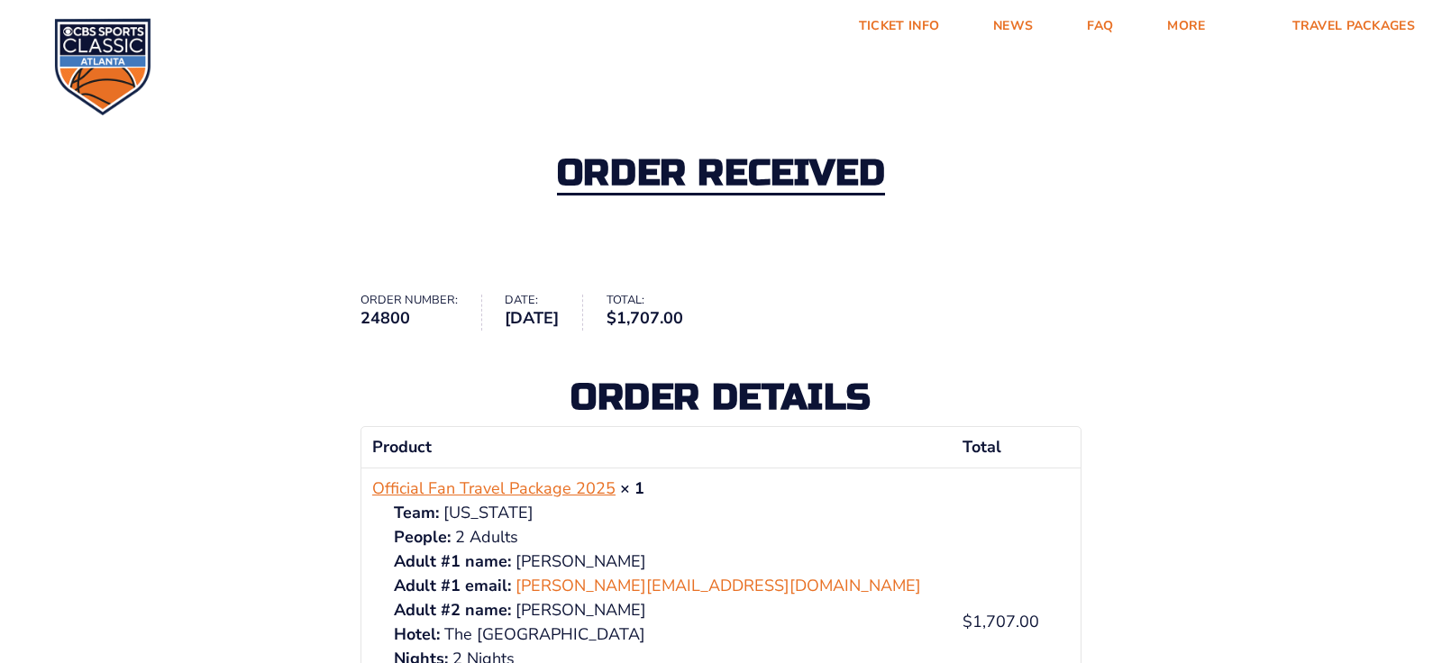
click at [372, 501] on link "Official Fan Travel Package 2025" at bounding box center [493, 489] width 243 height 24
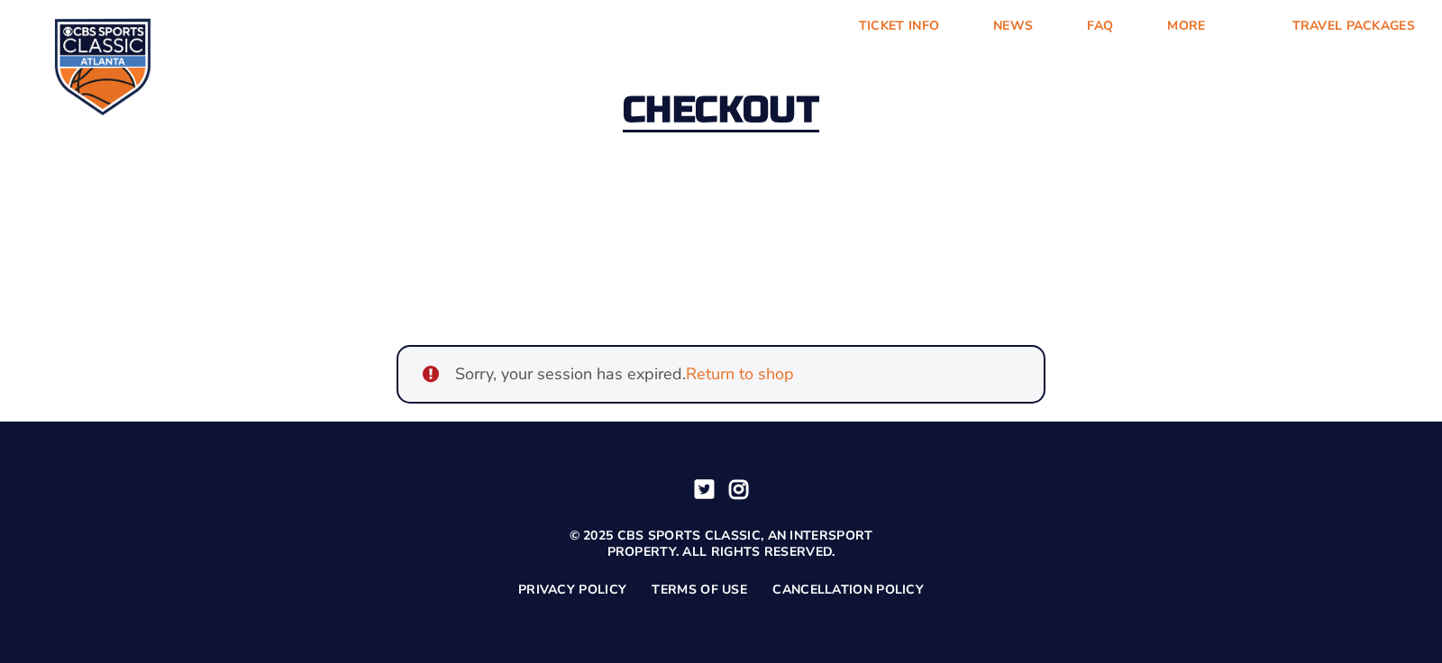
scroll to position [282, 0]
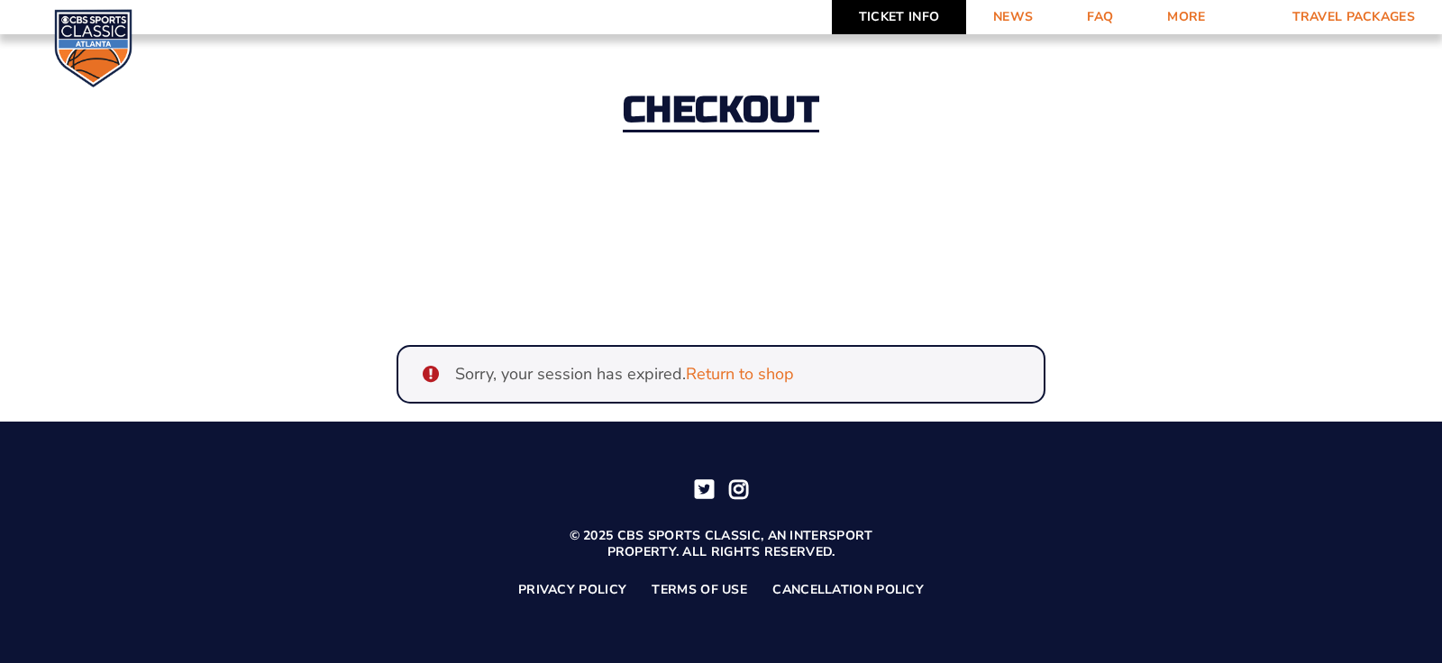
click at [832, 14] on link "Ticket Info" at bounding box center [899, 17] width 134 height 34
